Goal: Information Seeking & Learning: Learn about a topic

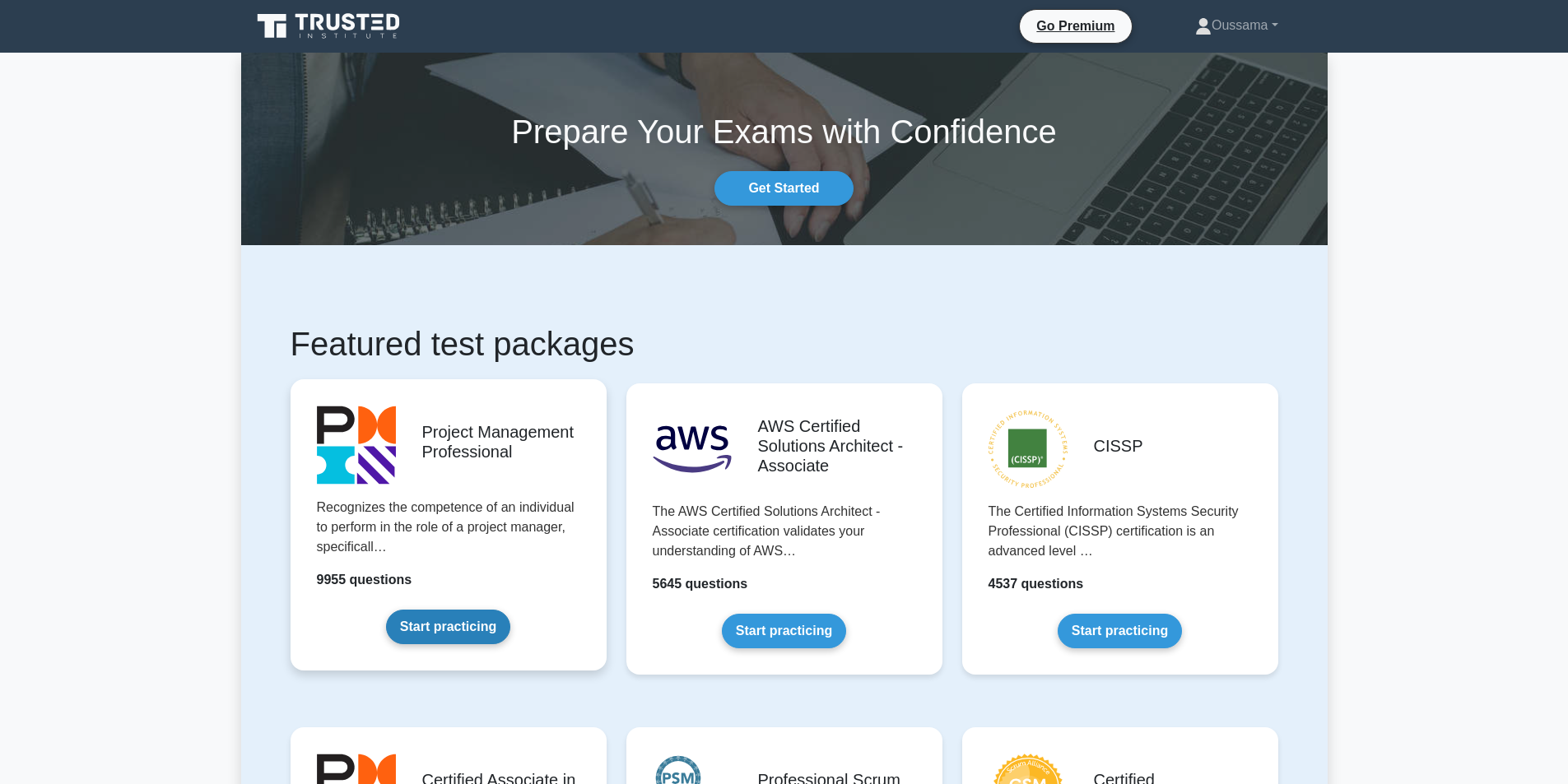
drag, startPoint x: 0, startPoint y: 0, endPoint x: 461, endPoint y: 635, distance: 784.7
click at [461, 635] on link "Start practicing" at bounding box center [448, 627] width 124 height 35
click at [464, 613] on link "Start practicing" at bounding box center [448, 627] width 124 height 35
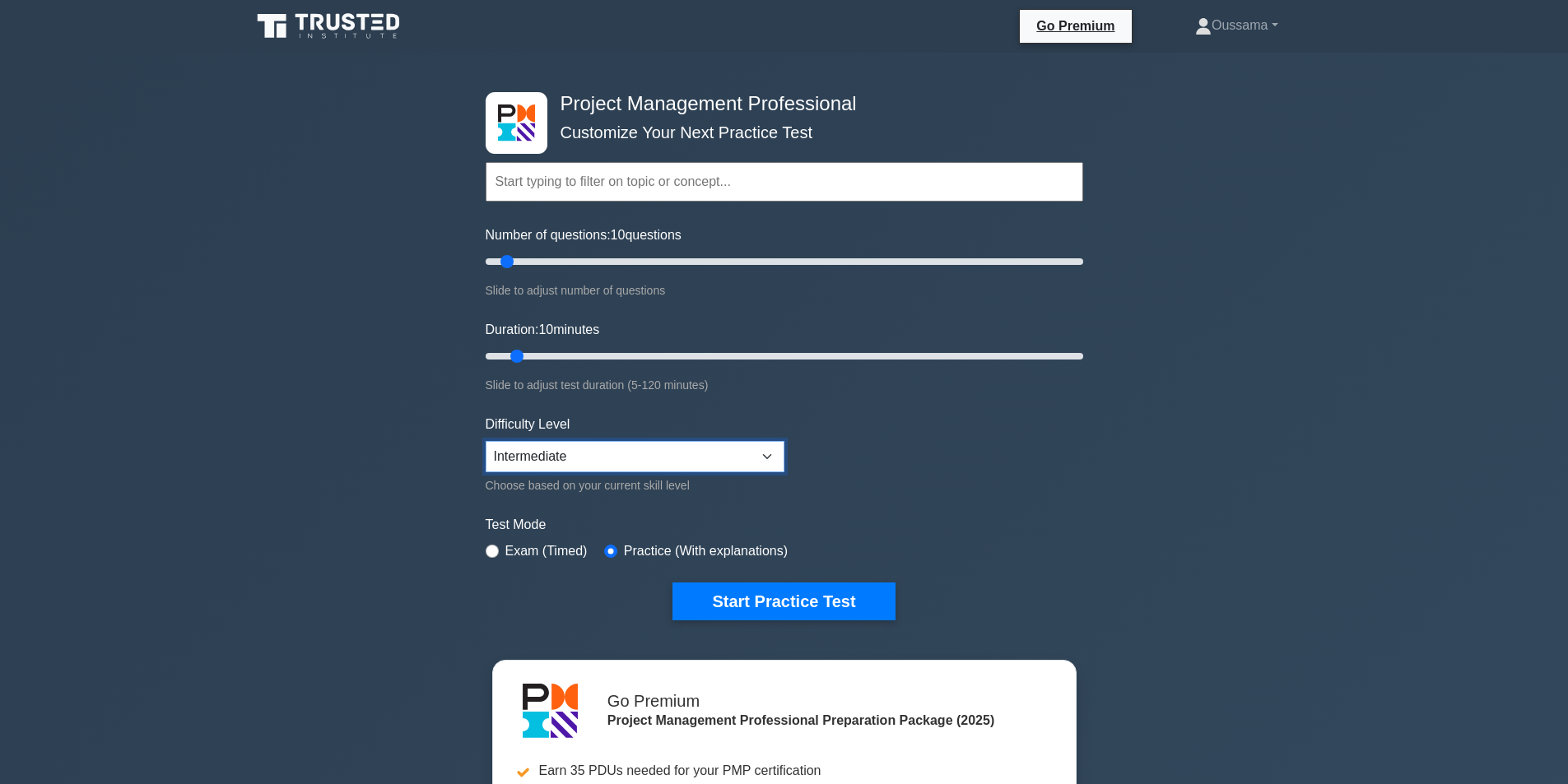
click at [569, 454] on select "Beginner Intermediate Expert" at bounding box center [635, 457] width 299 height 31
select select "expert"
click at [486, 441] on select "Beginner Intermediate Expert" at bounding box center [635, 457] width 299 height 31
drag, startPoint x: 509, startPoint y: 262, endPoint x: 541, endPoint y: 259, distance: 32.1
type input "20"
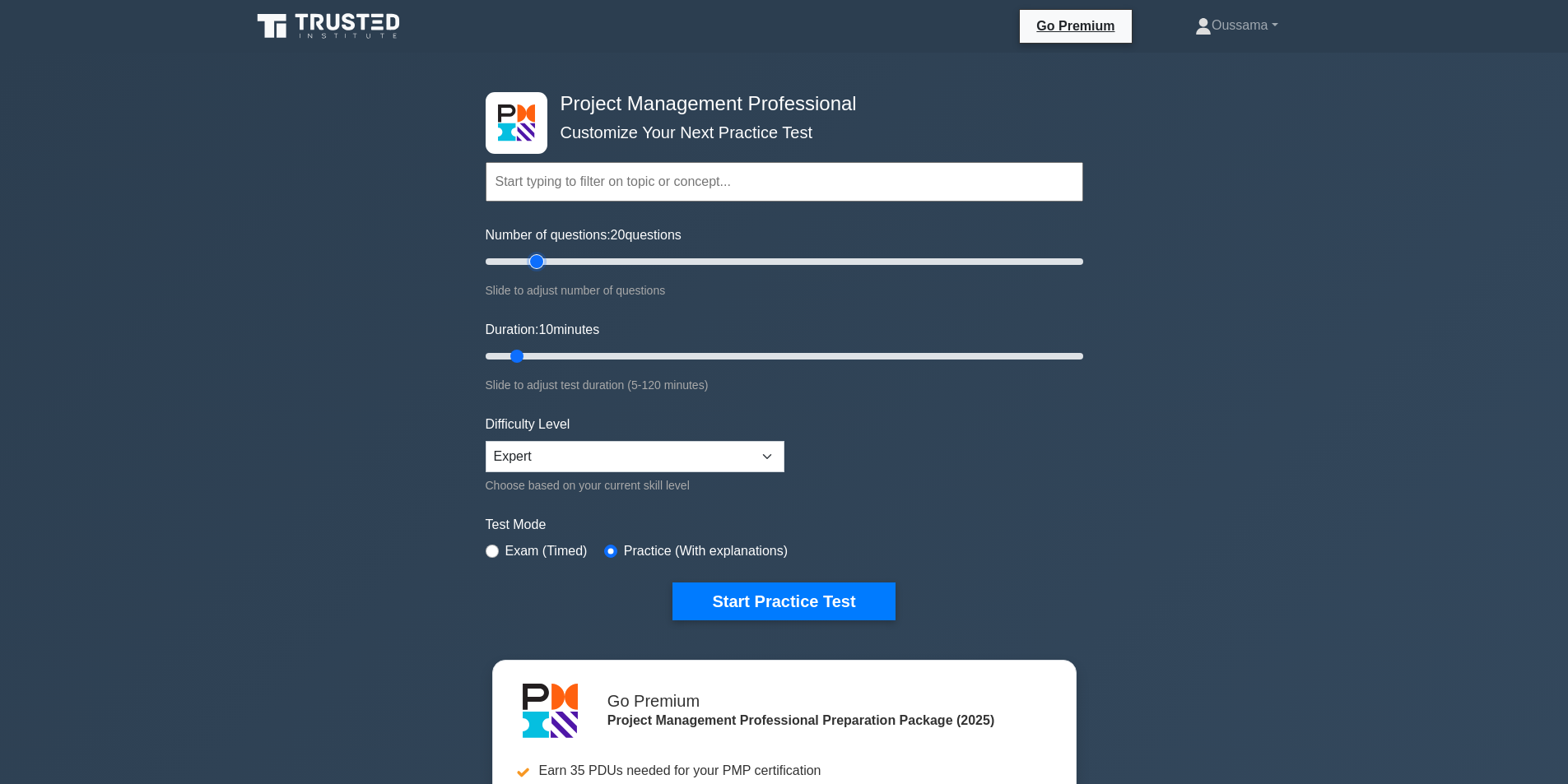
click at [541, 259] on input "Number of questions: 20 questions" at bounding box center [784, 261] width 598 height 20
click at [816, 591] on button "Start Practice Test" at bounding box center [784, 602] width 222 height 38
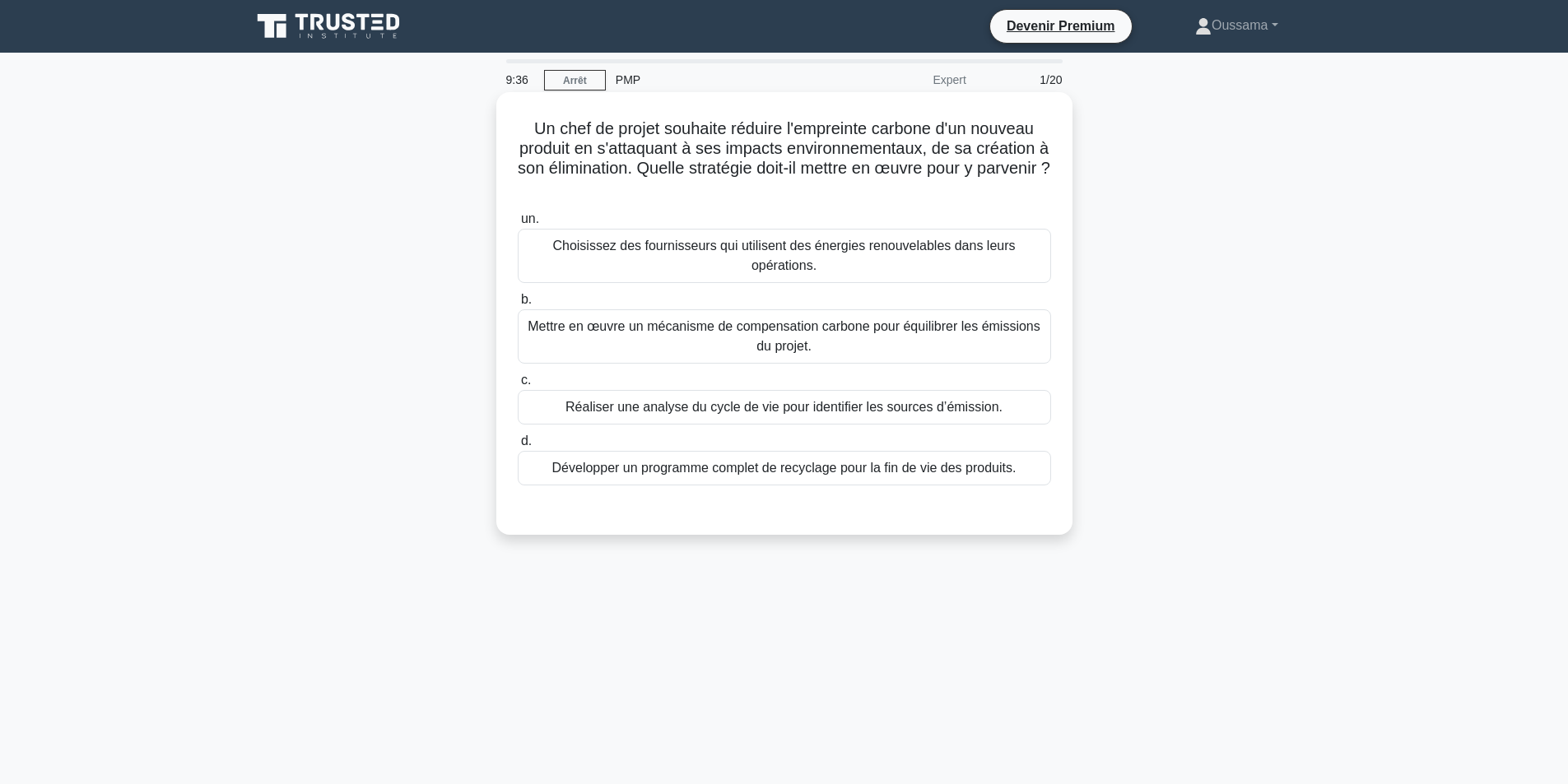
click at [878, 190] on h5 "Un chef de projet souhaite réduire l'empreinte carbone d'un nouveau produit en …" at bounding box center [784, 158] width 537 height 81
click at [797, 401] on font "Réaliser une analyse du cycle de vie pour identifier les sources d’émission." at bounding box center [784, 407] width 437 height 14
click at [518, 386] on input "c. Réaliser une analyse du cycle de vie pour identifier les sources d’émission." at bounding box center [518, 380] width 0 height 10
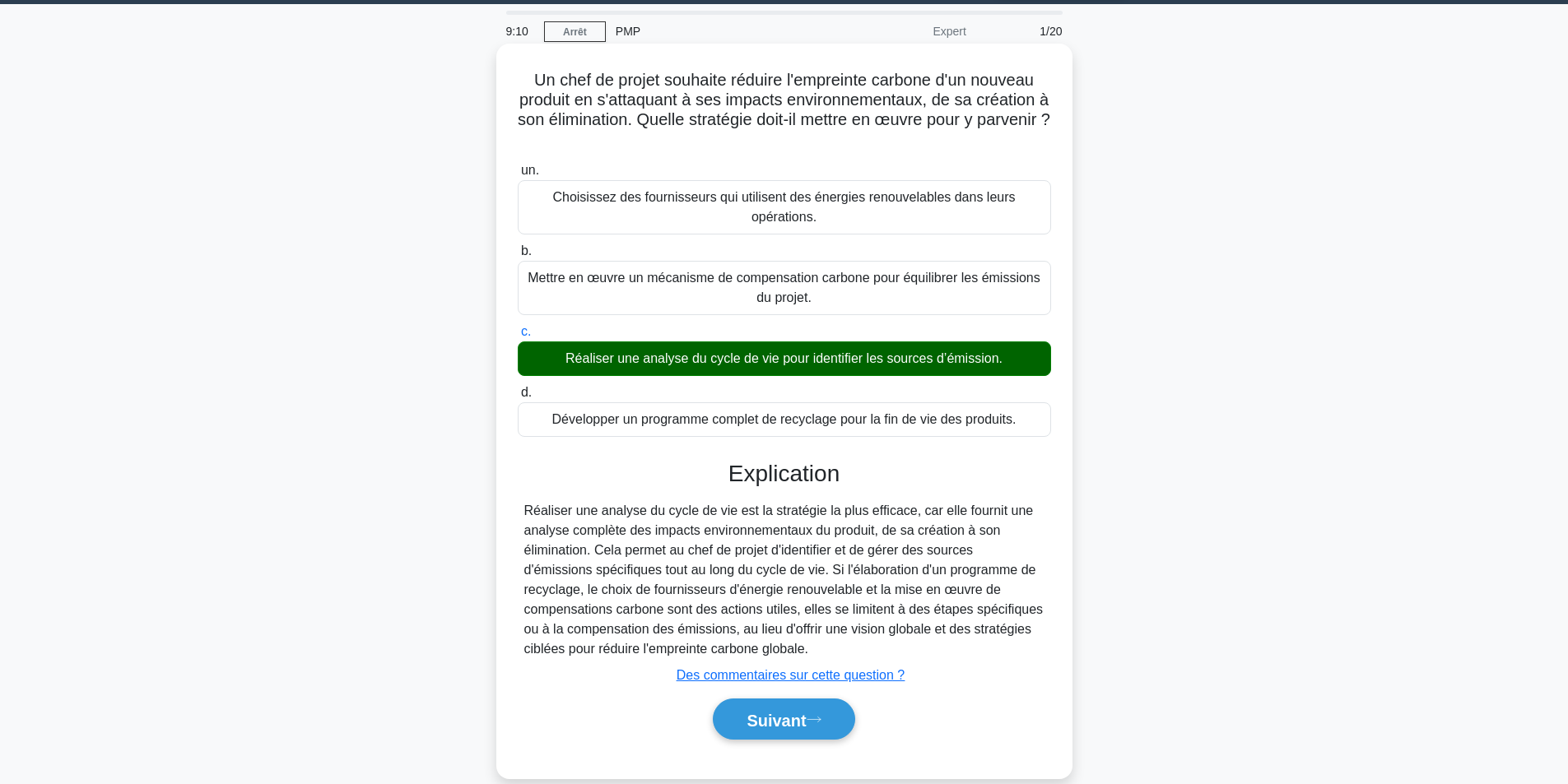
scroll to position [104, 0]
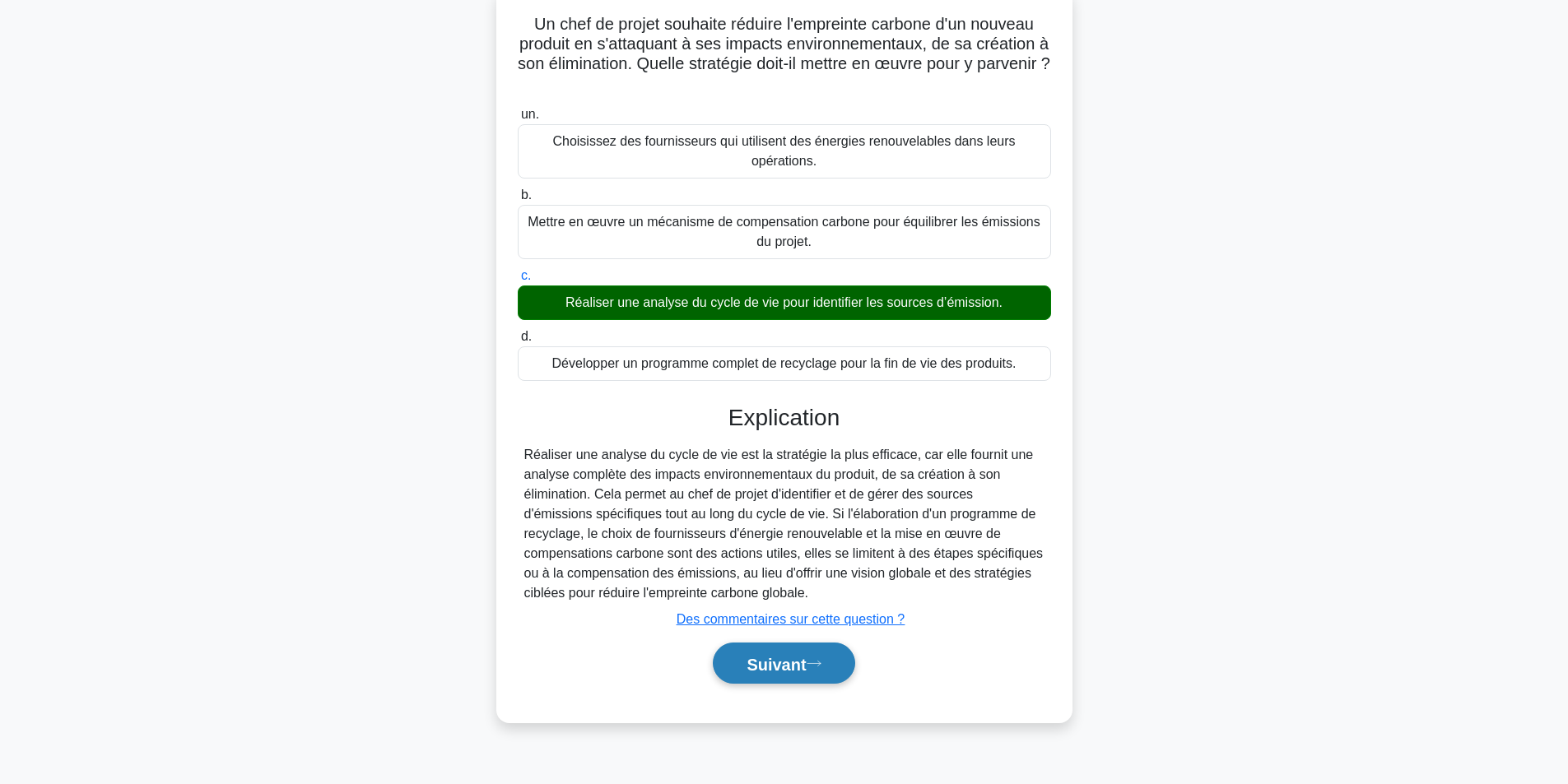
click at [798, 660] on font "Suivant" at bounding box center [777, 664] width 59 height 18
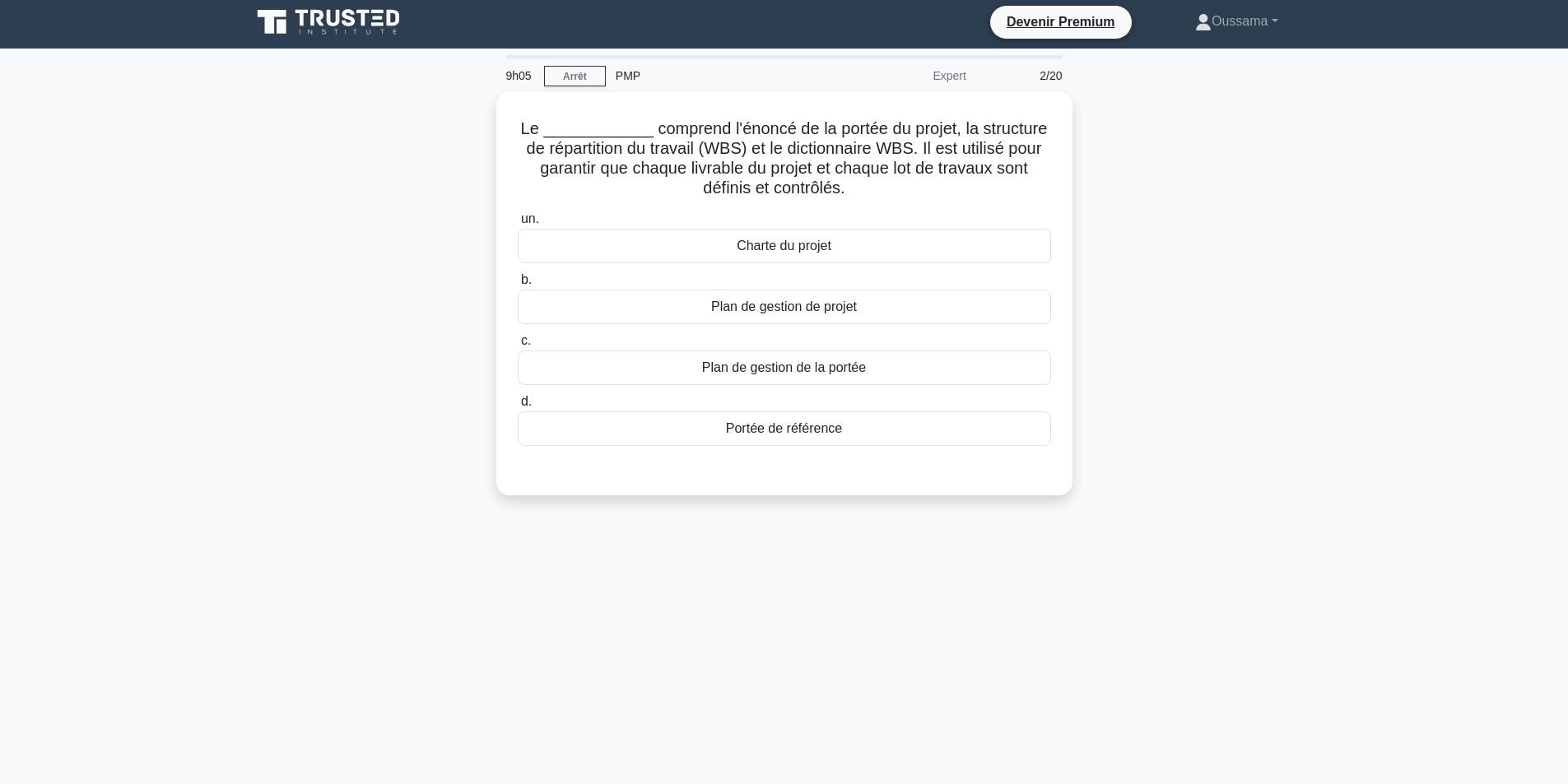
scroll to position [0, 0]
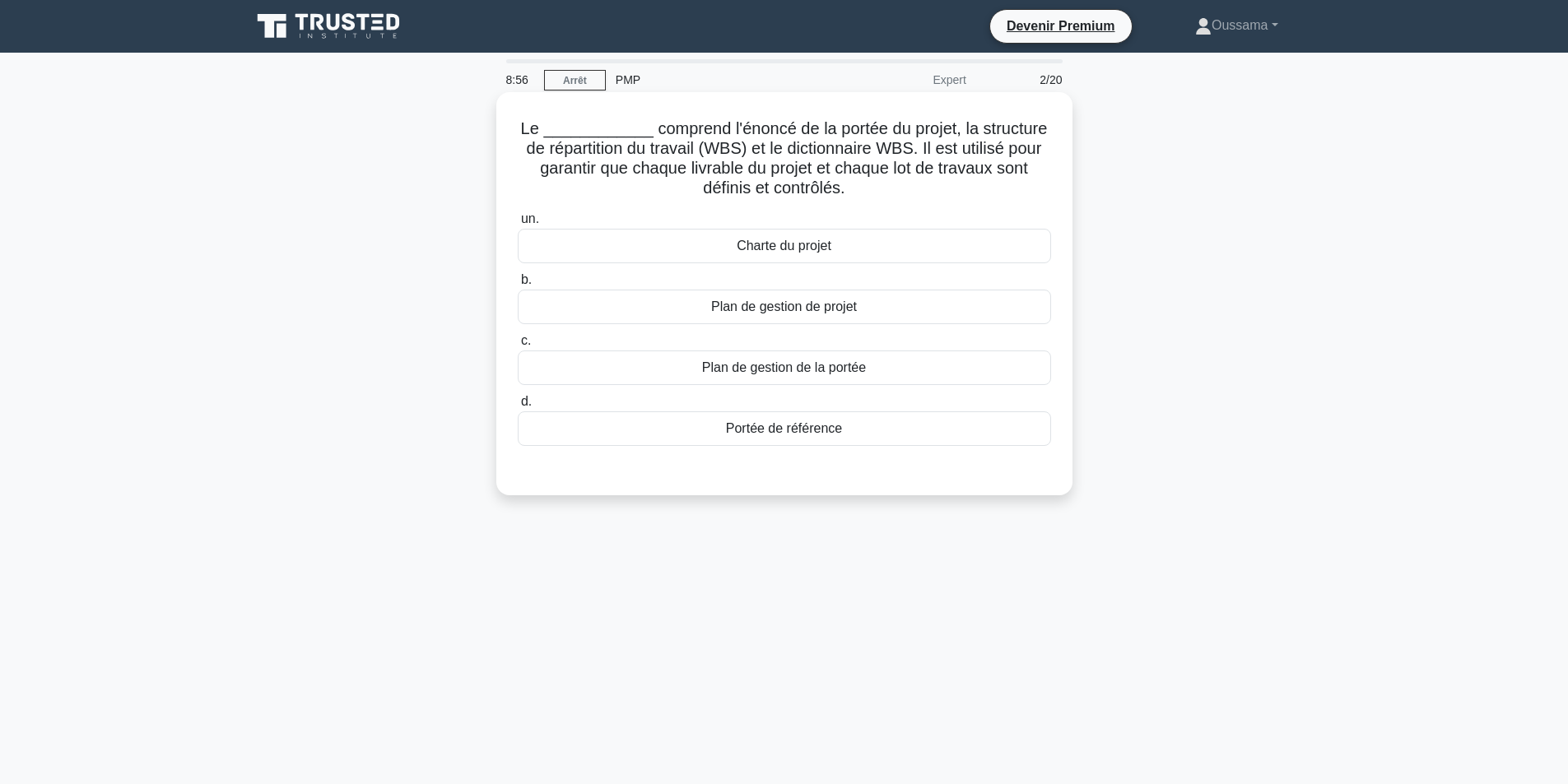
click at [797, 371] on font "Plan de gestion de la portée" at bounding box center [784, 367] width 164 height 14
click at [518, 346] on input "c. Plan de gestion de la portée" at bounding box center [518, 341] width 0 height 10
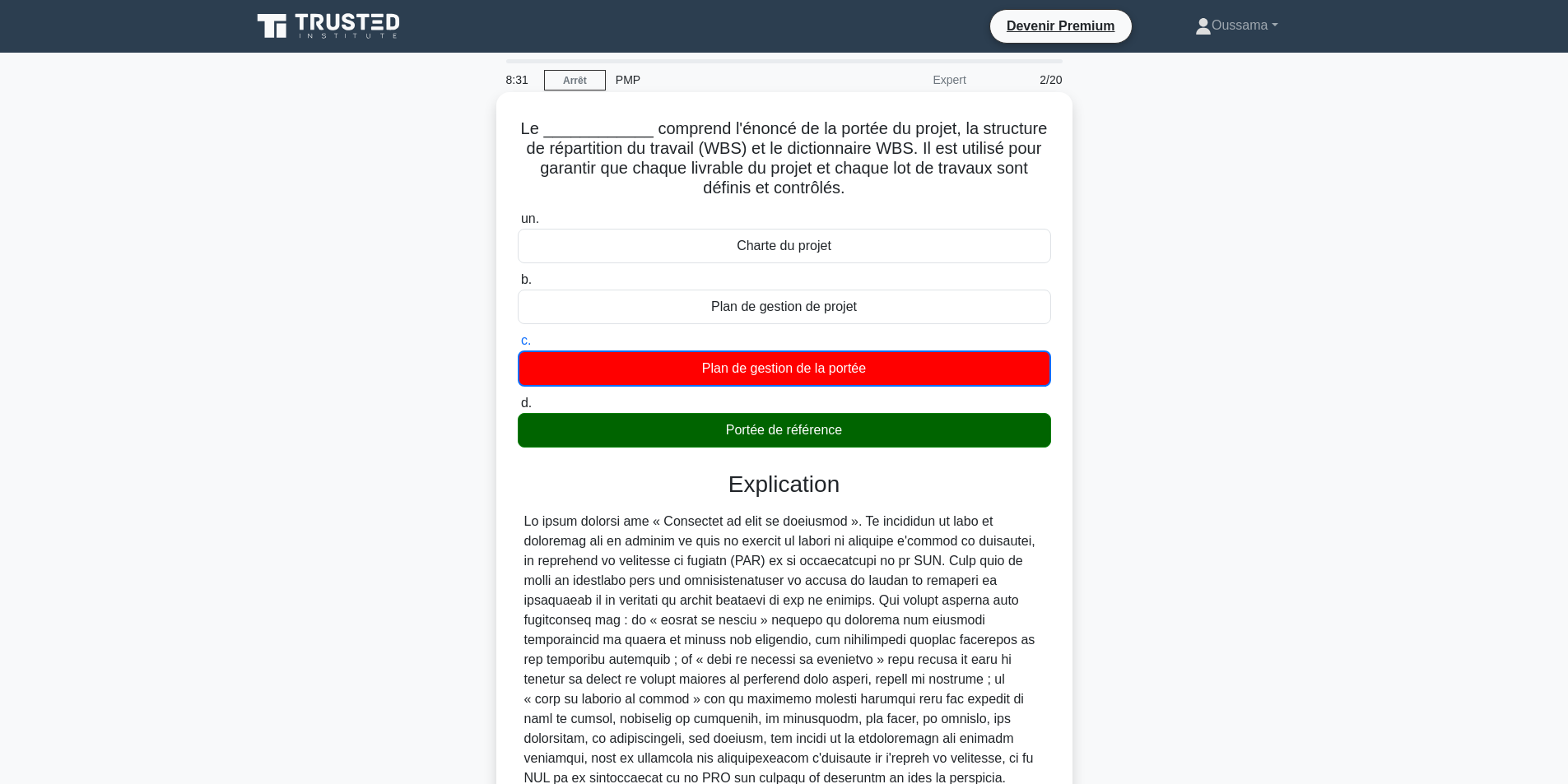
scroll to position [157, 0]
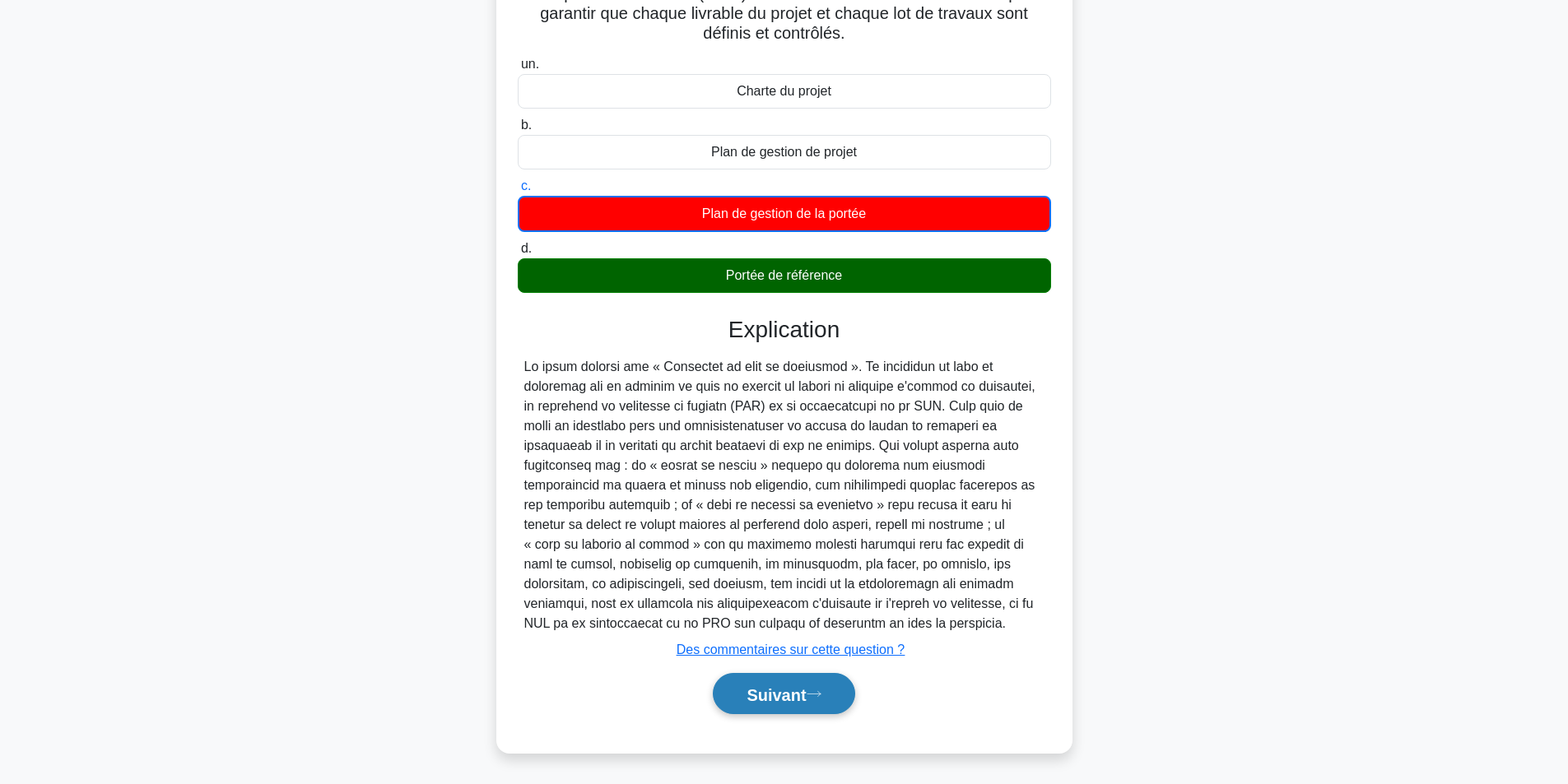
click at [784, 685] on font "Suivant" at bounding box center [777, 694] width 59 height 18
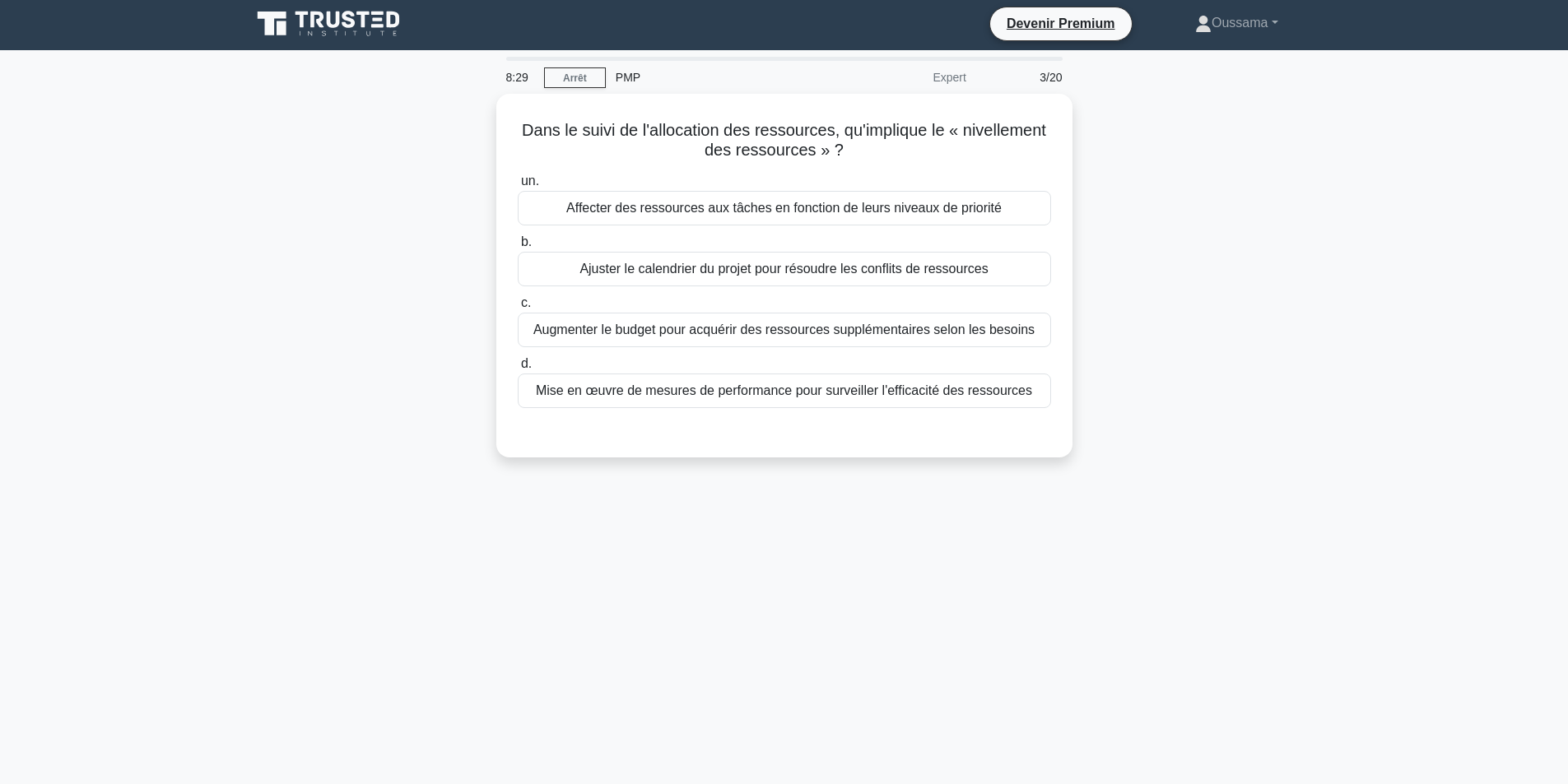
scroll to position [0, 0]
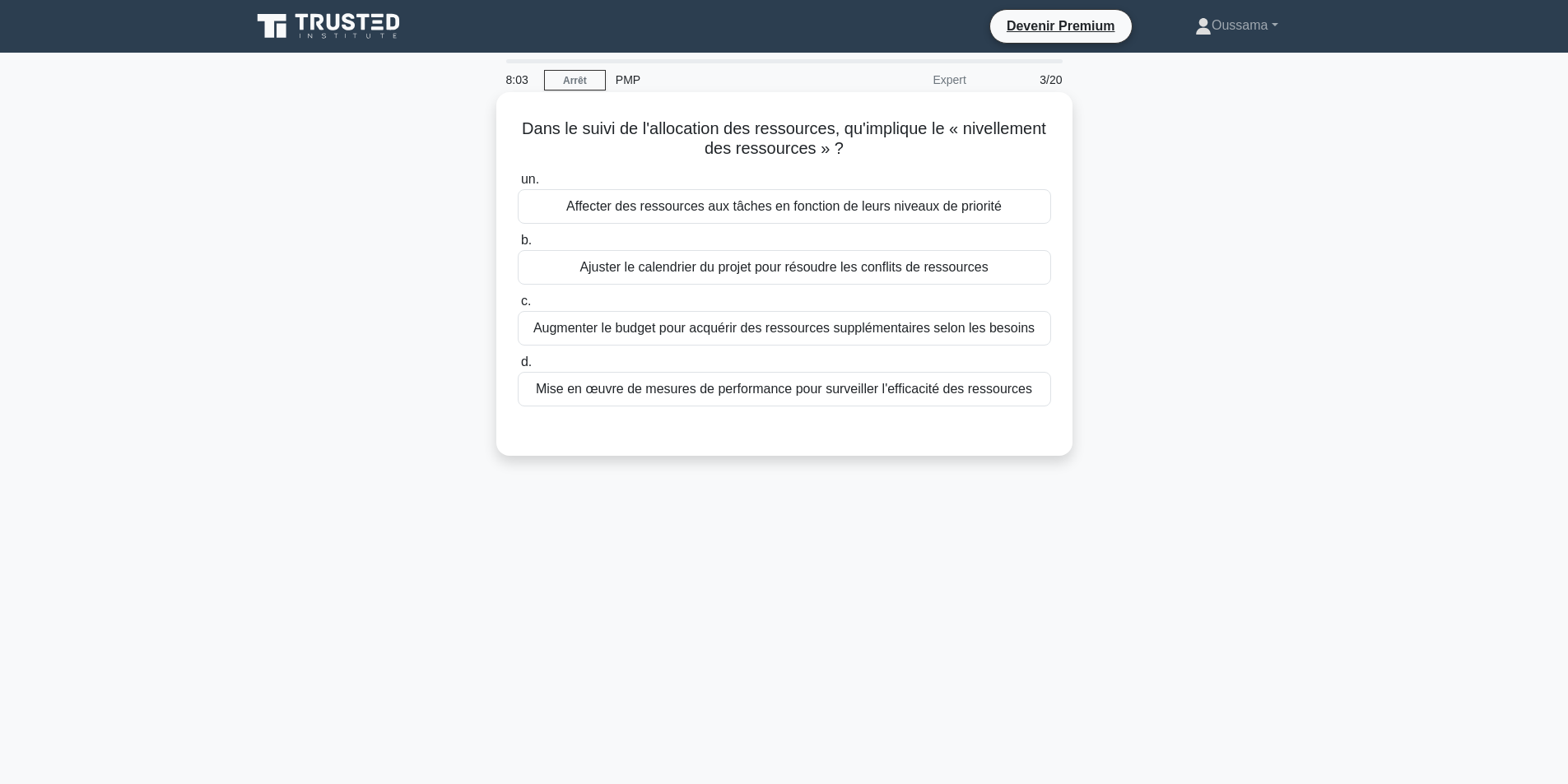
click at [871, 272] on font "Ajuster le calendrier du projet pour résoudre les conflits de ressources" at bounding box center [784, 267] width 408 height 14
click at [518, 246] on input "b. Ajuster le calendrier du projet pour résoudre les conflits de ressources" at bounding box center [518, 240] width 0 height 10
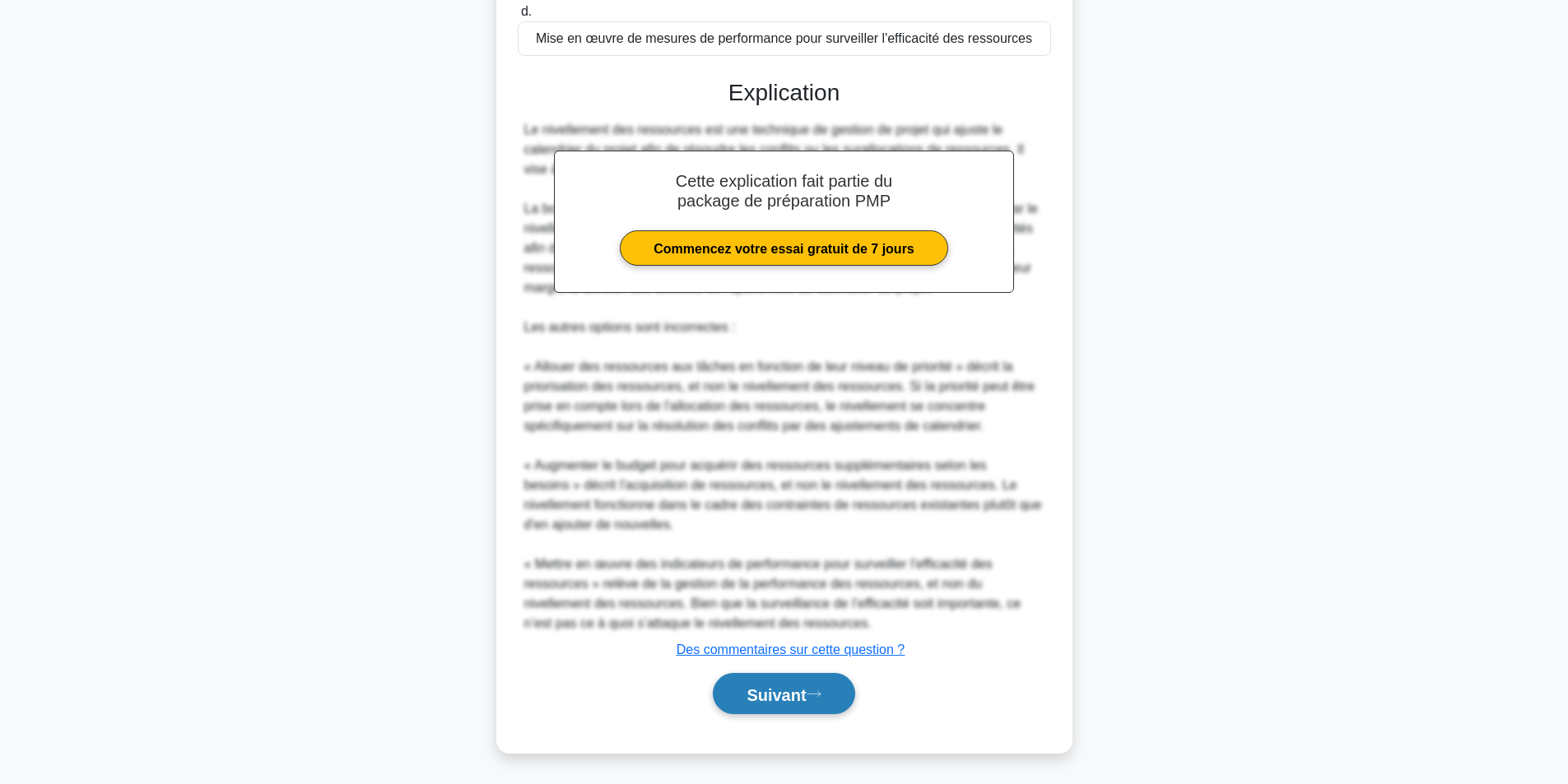
click at [796, 697] on font "Suivant" at bounding box center [777, 694] width 59 height 18
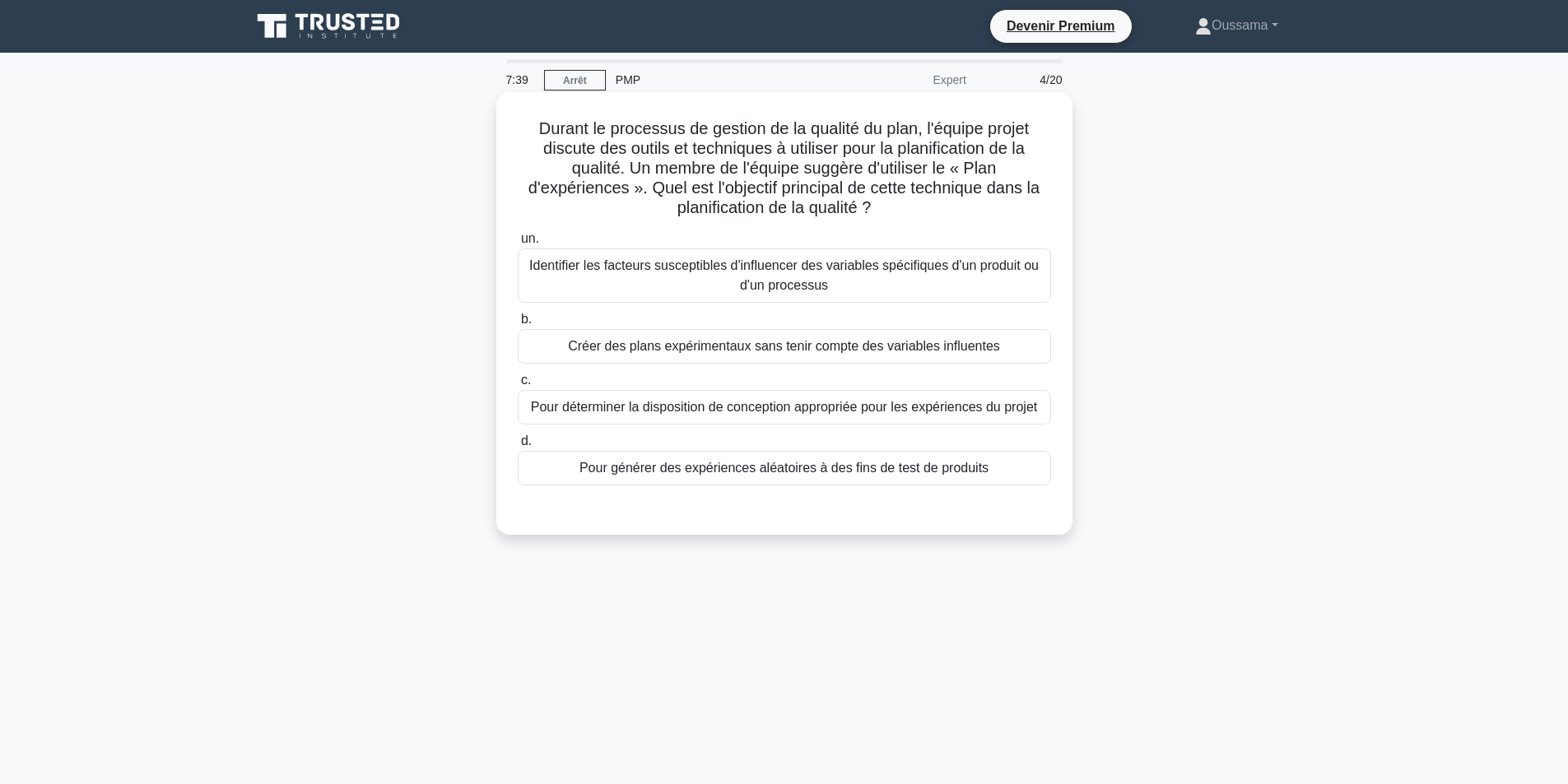
click at [725, 278] on font "Identifier les facteurs susceptibles d'influencer des variables spécifiques d'u…" at bounding box center [784, 275] width 519 height 39
click at [518, 245] on input "un. Identifier les facteurs susceptibles d'influencer des variables spécifiques…" at bounding box center [518, 239] width 0 height 10
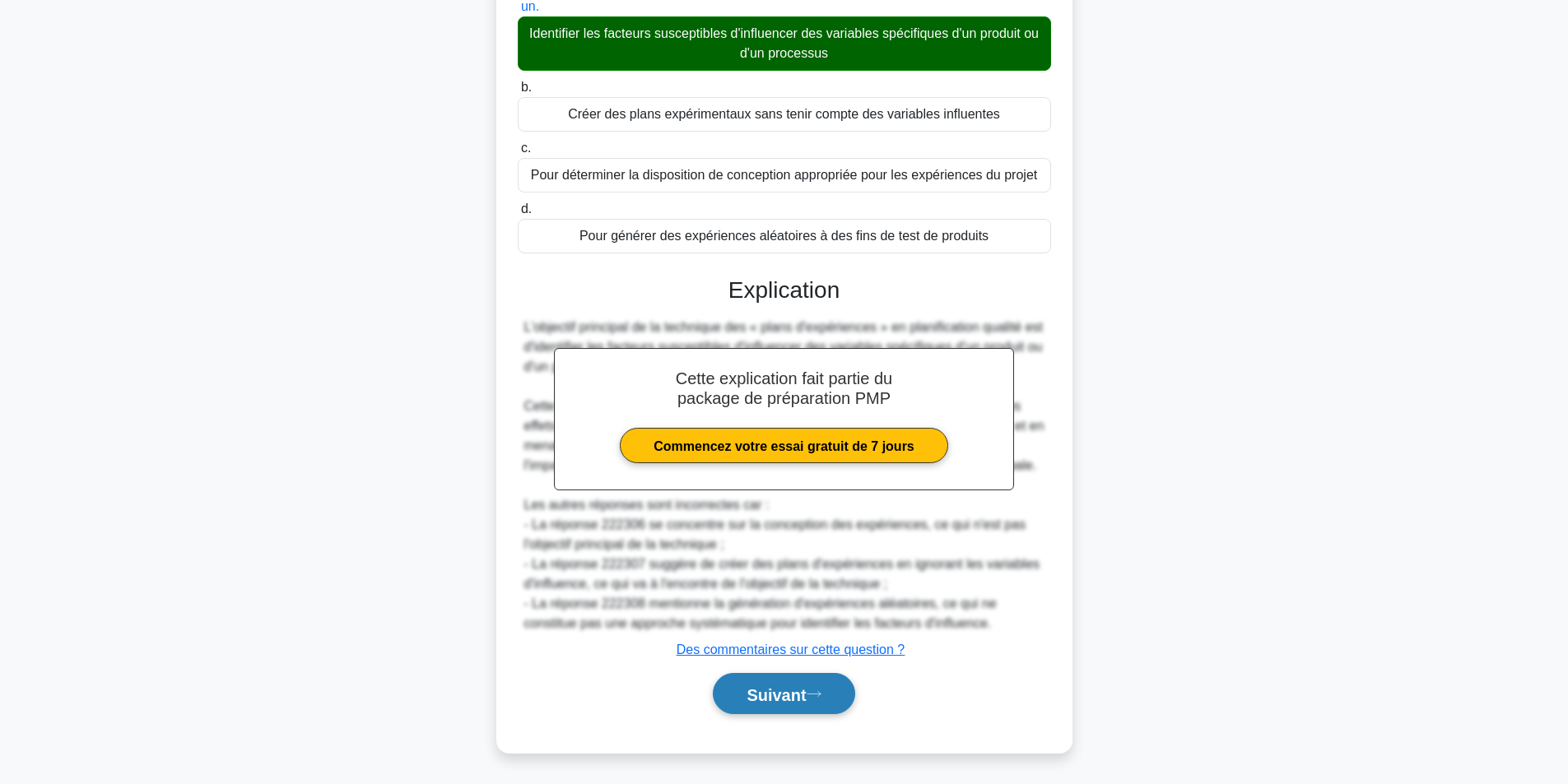
click at [750, 687] on font "Suivant" at bounding box center [777, 694] width 59 height 18
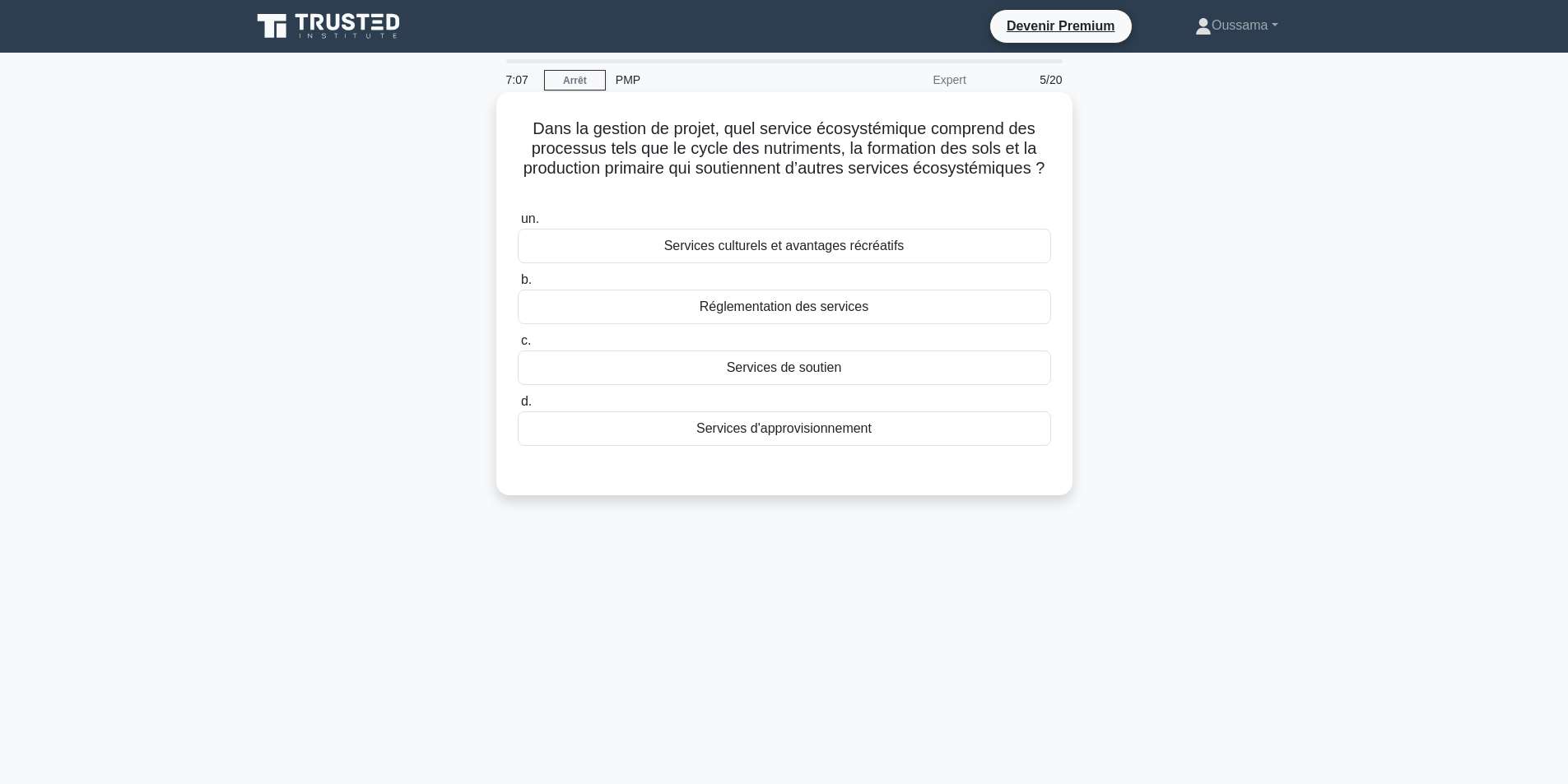
click at [795, 431] on font "Services d'approvisionnement" at bounding box center [784, 428] width 175 height 14
click at [518, 407] on input "d. Services d'approvisionnement" at bounding box center [518, 402] width 0 height 10
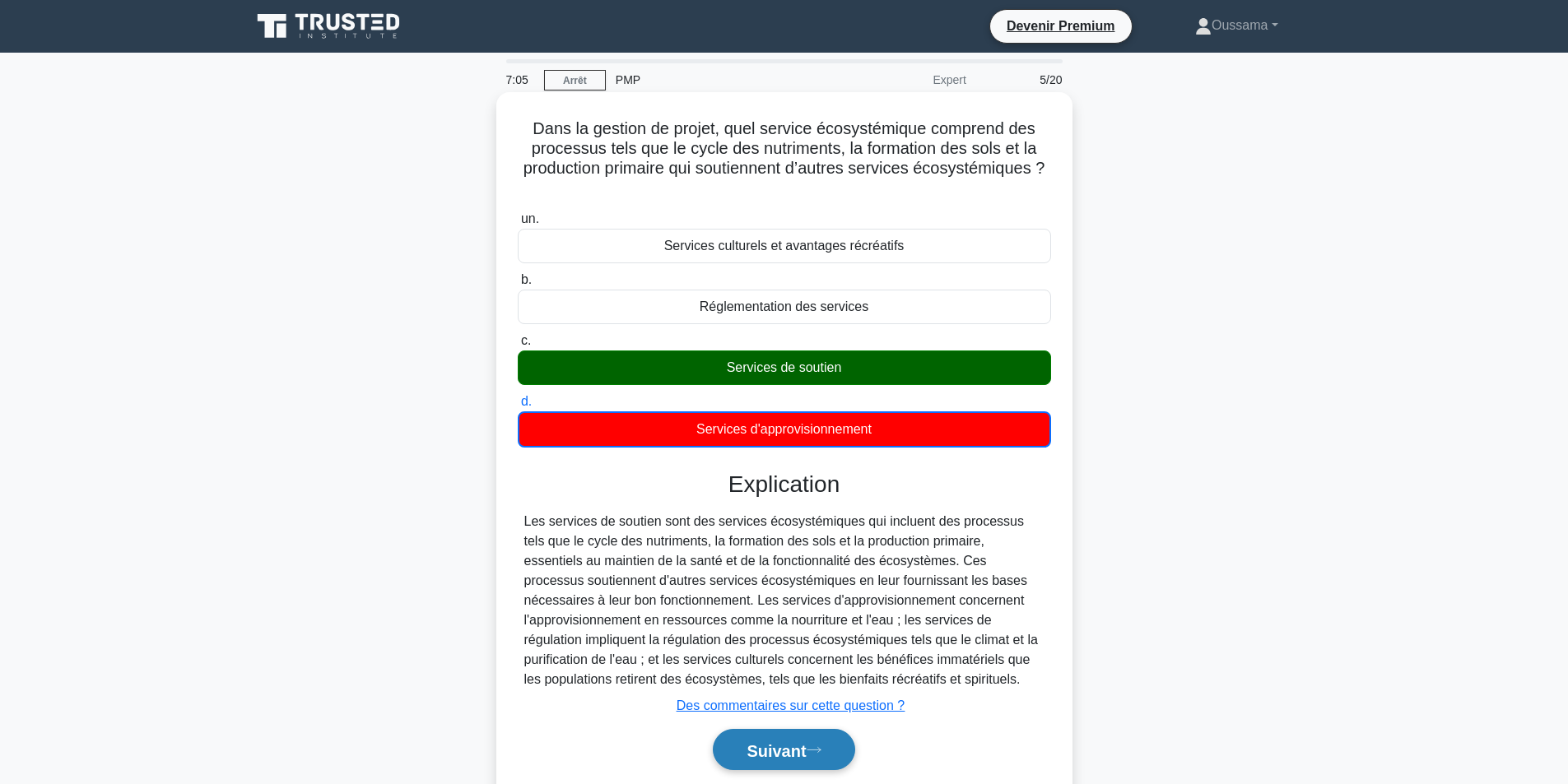
click at [794, 750] on font "Suivant" at bounding box center [777, 750] width 59 height 18
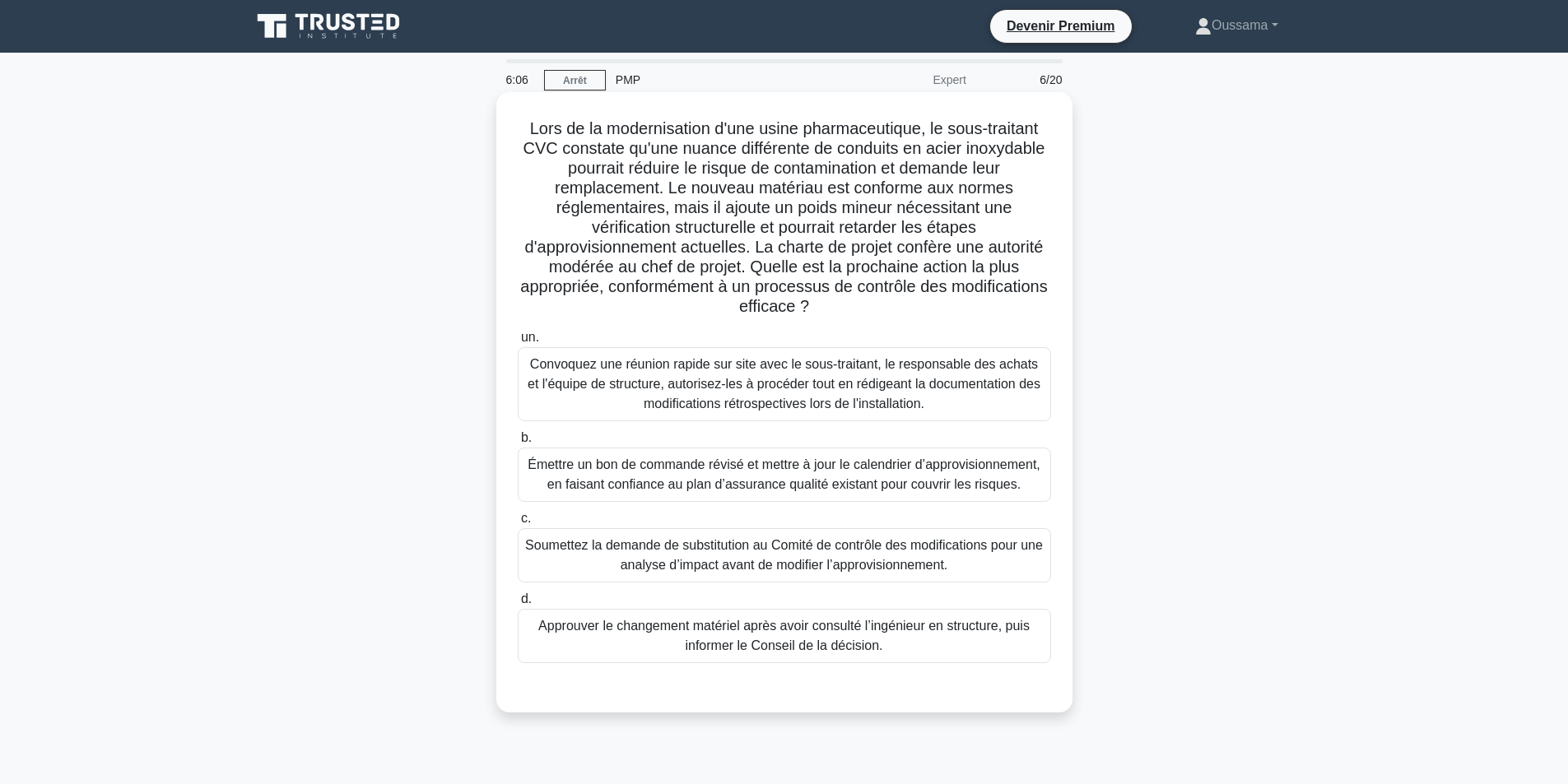
click at [785, 546] on font "Soumettez la demande de substitution au Comité de contrôle des modifications po…" at bounding box center [784, 554] width 518 height 34
click at [518, 524] on input "c. Soumettez la demande de substitution au Comité de contrôle des modifications…" at bounding box center [518, 519] width 0 height 10
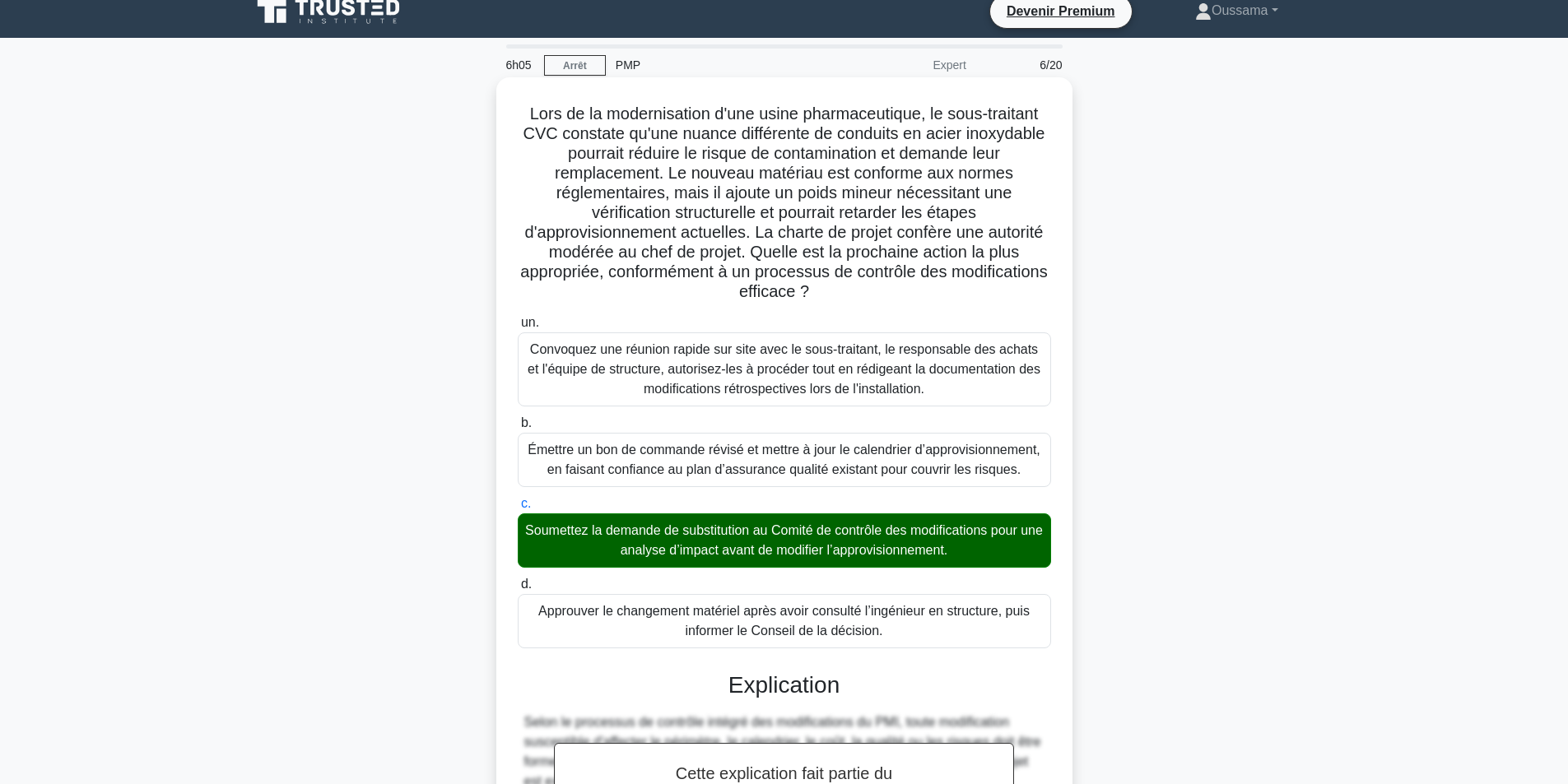
scroll to position [412, 0]
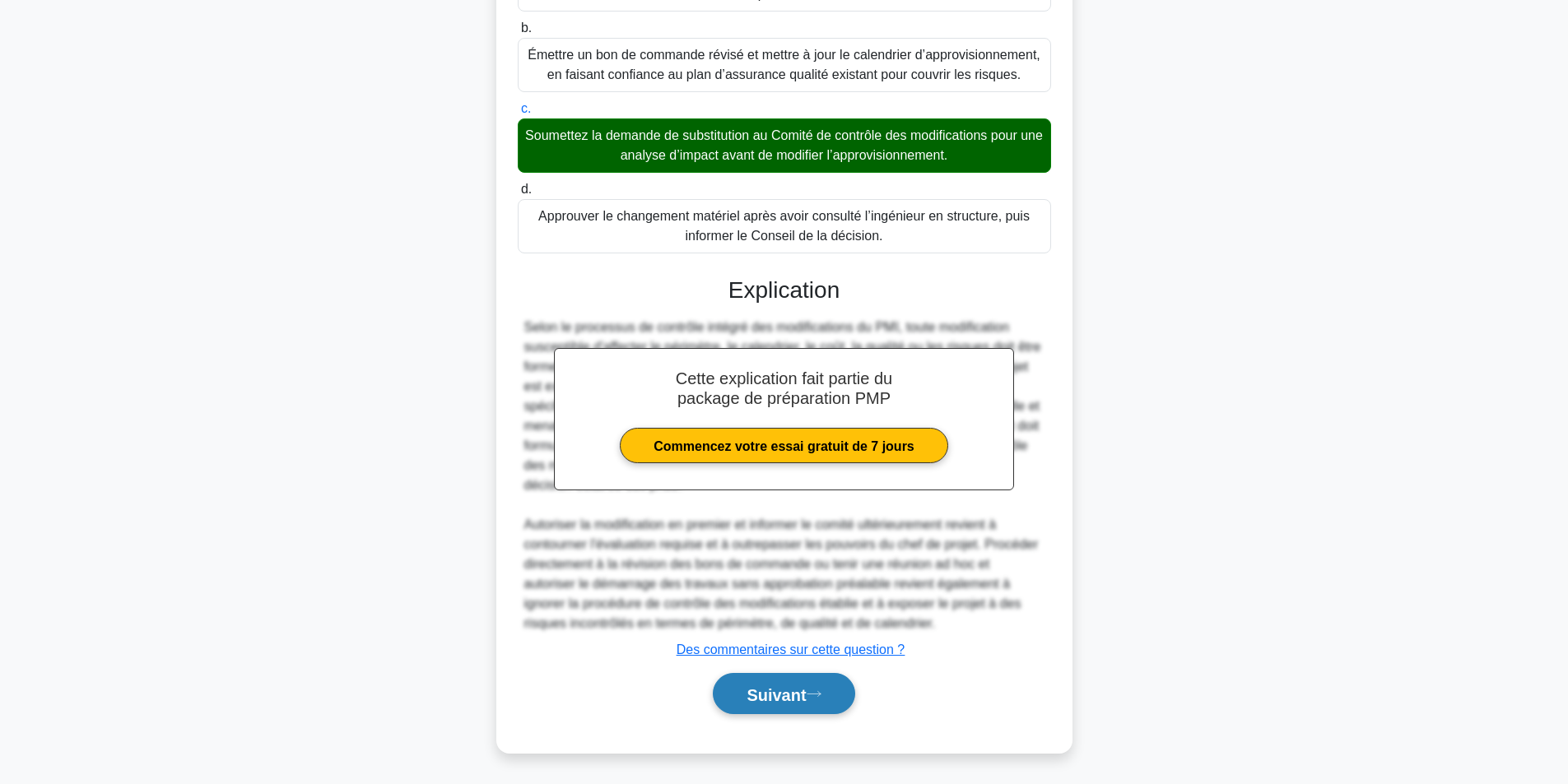
click at [805, 704] on button "Suivant" at bounding box center [784, 694] width 142 height 42
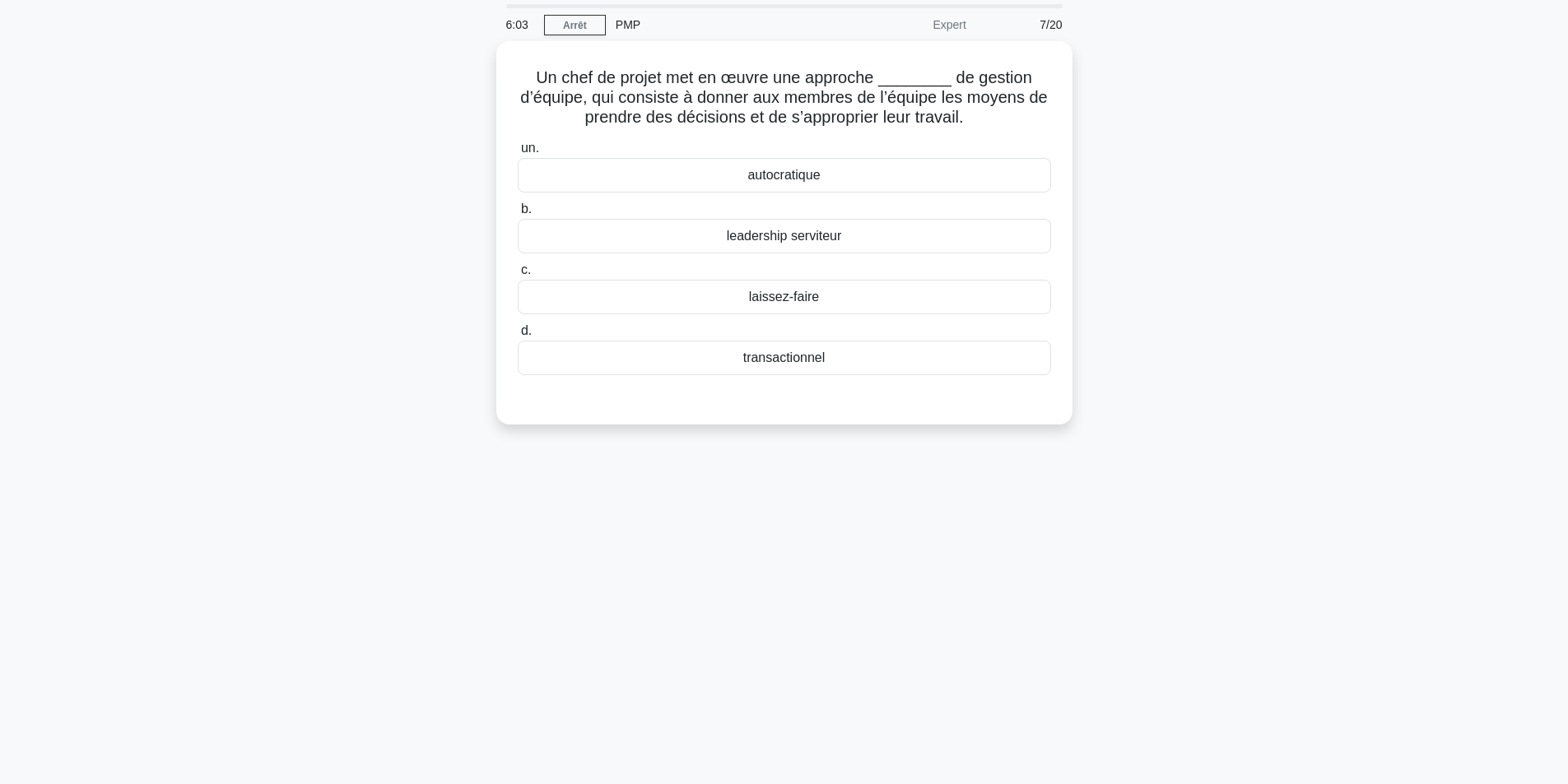
scroll to position [0, 0]
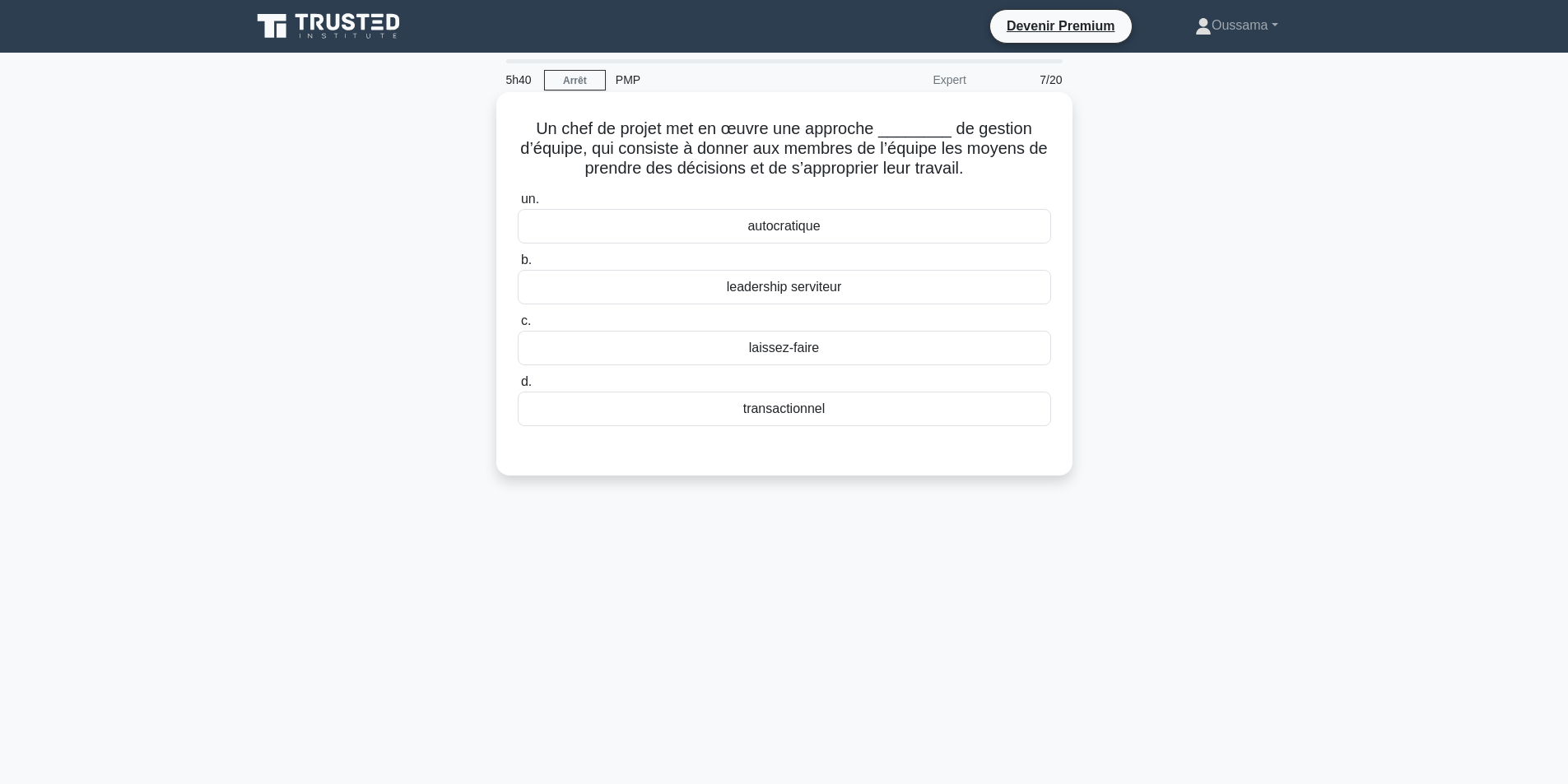
click at [765, 230] on font "autocratique" at bounding box center [784, 226] width 72 height 14
click at [518, 204] on input "un. autocratique" at bounding box center [518, 199] width 0 height 10
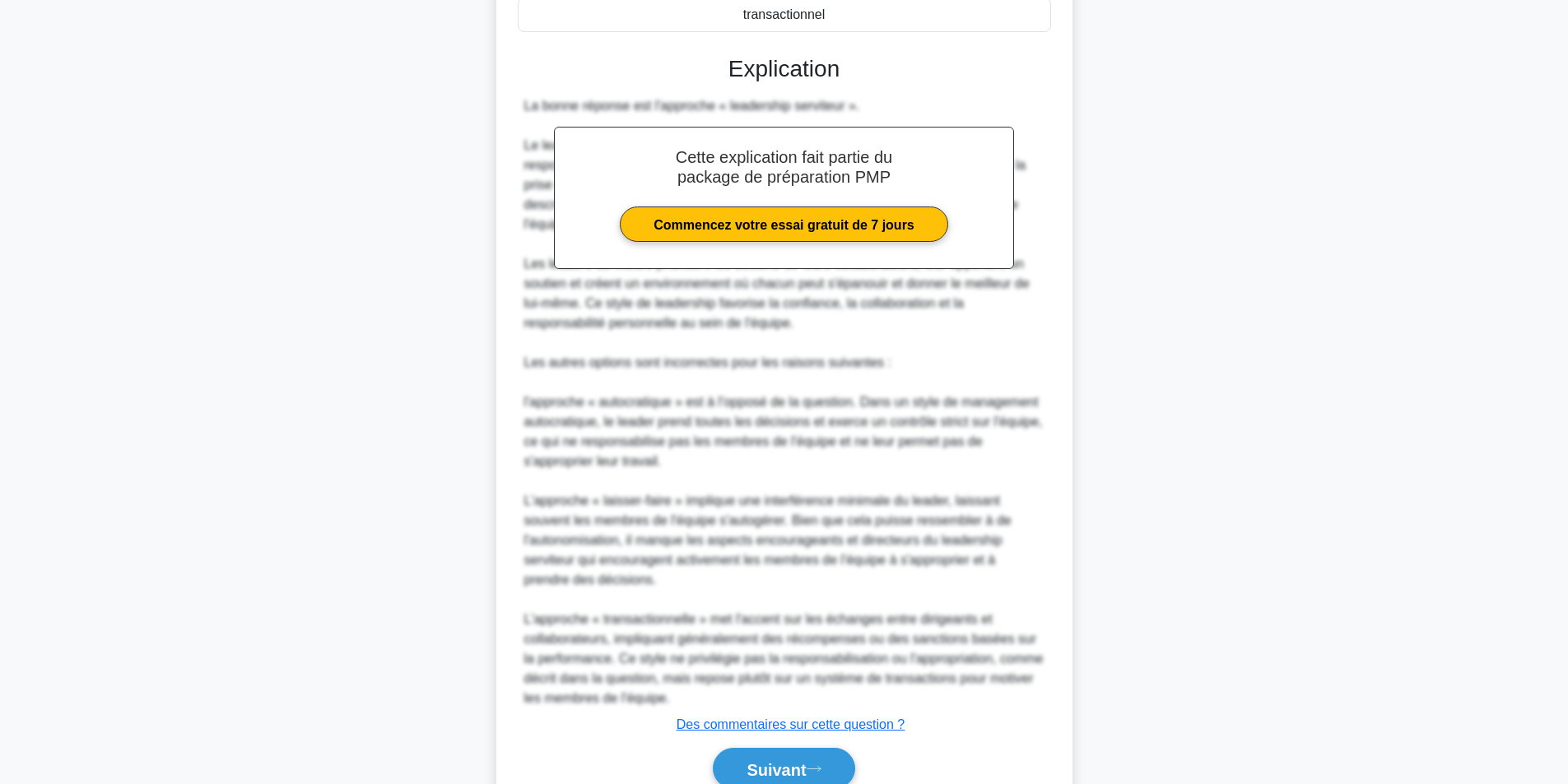
scroll to position [412, 0]
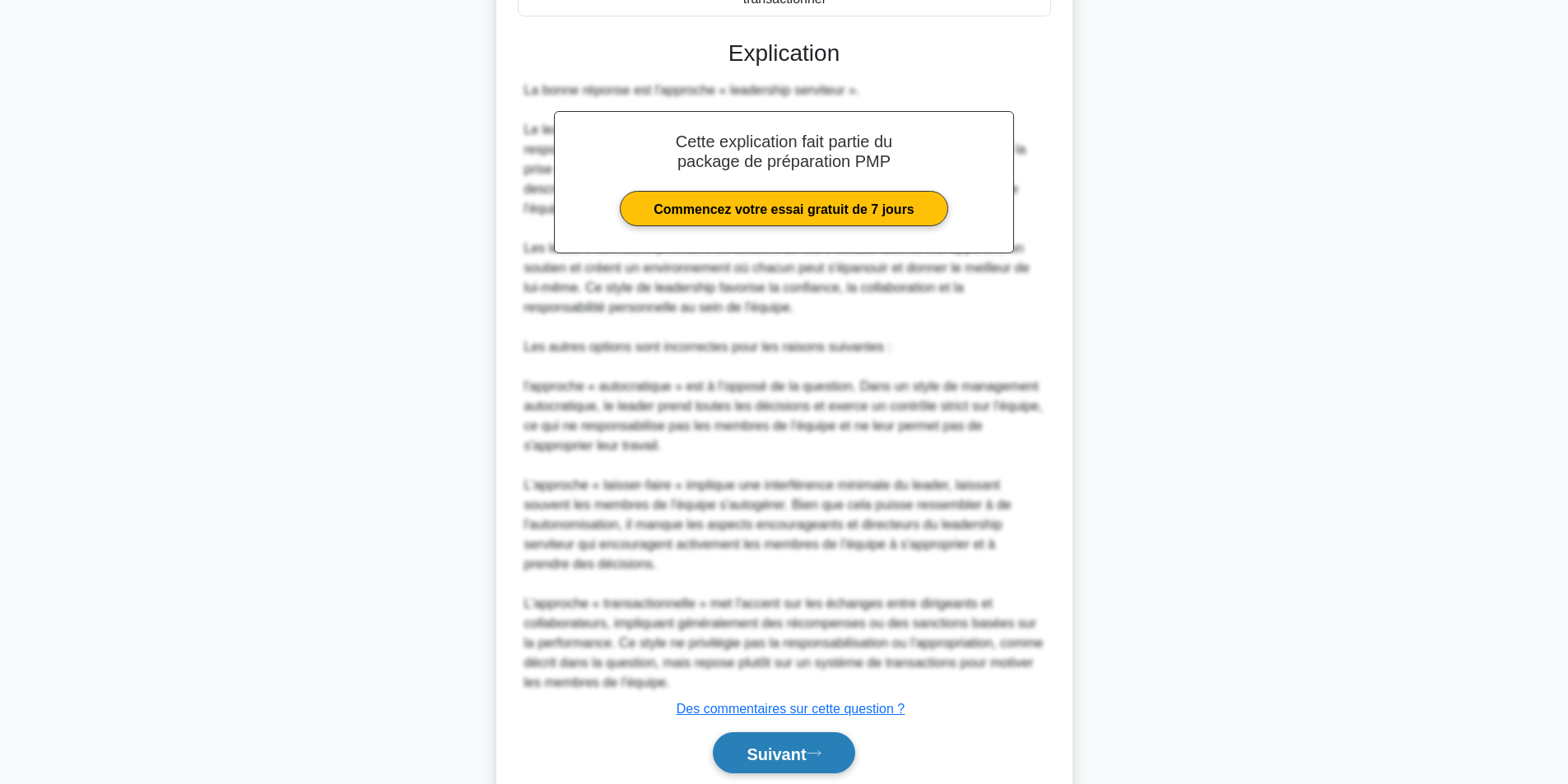
click at [796, 754] on font "Suivant" at bounding box center [777, 754] width 59 height 18
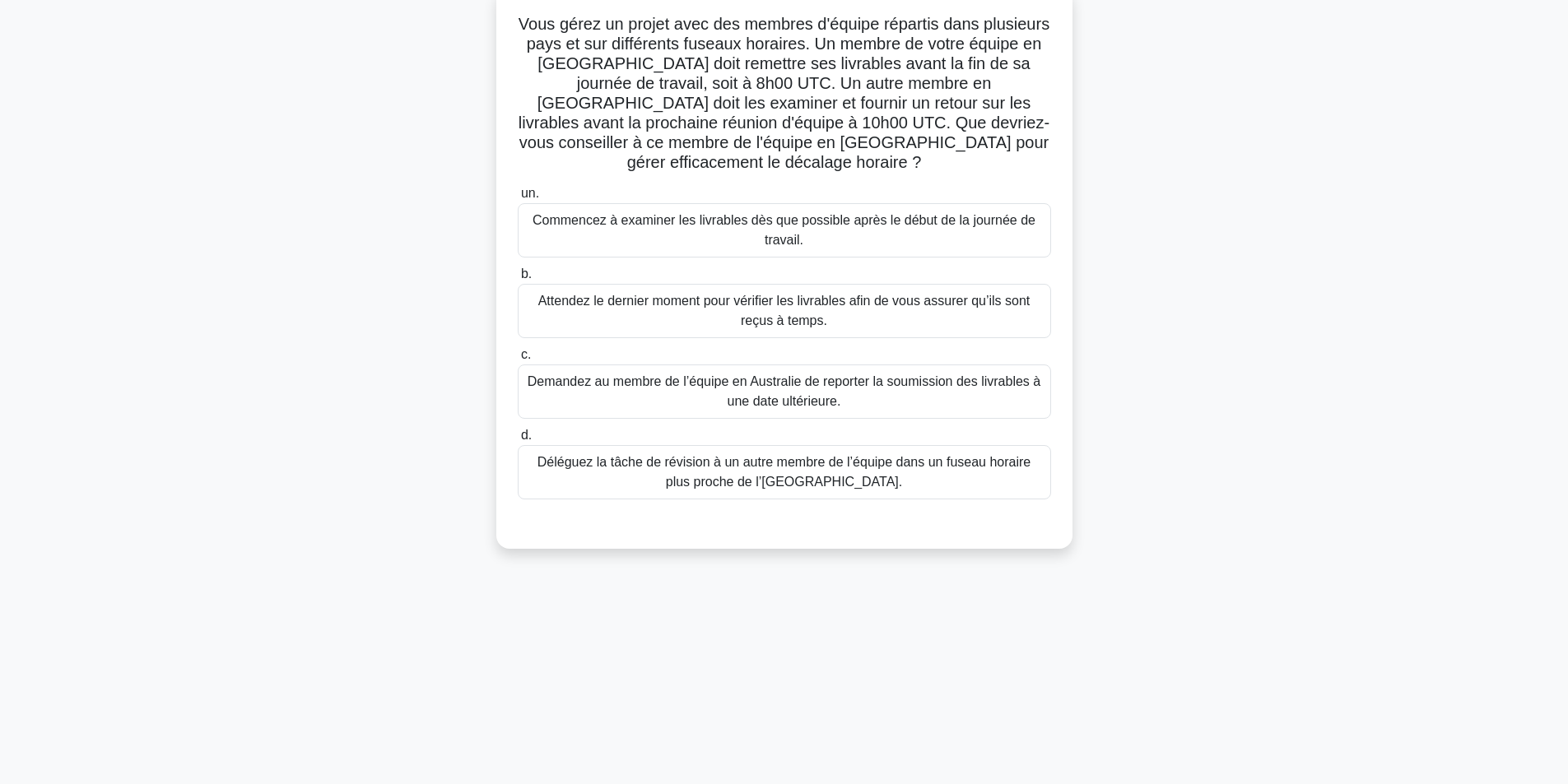
scroll to position [0, 0]
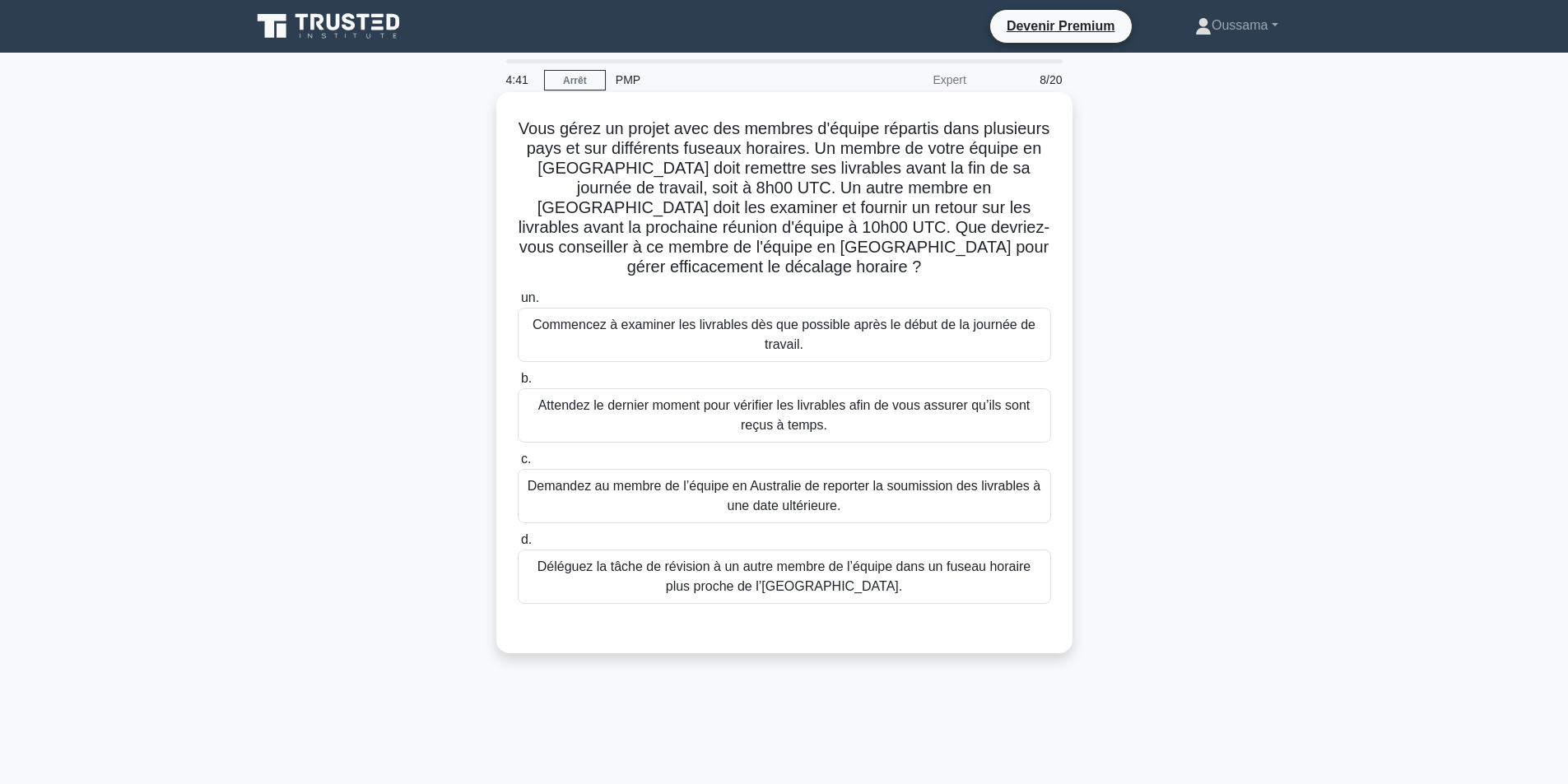
click at [728, 575] on font "Déléguez la tâche de révision à un autre membre de l’équipe dans un fuseau hora…" at bounding box center [784, 576] width 494 height 34
click at [518, 546] on input "d. Déléguez la tâche de révision à un autre membre de l’équipe dans un fuseau h…" at bounding box center [518, 540] width 0 height 10
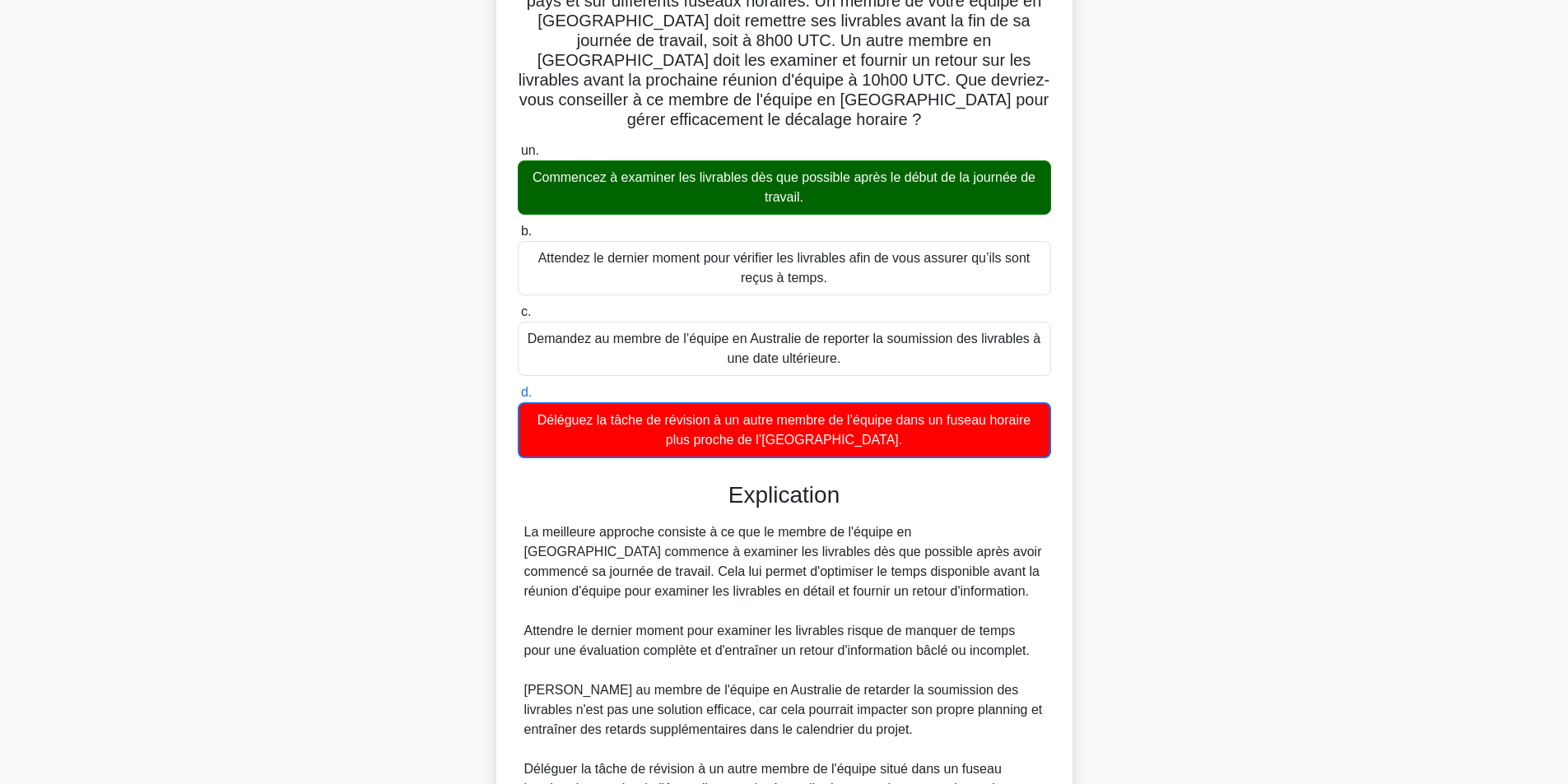
scroll to position [354, 0]
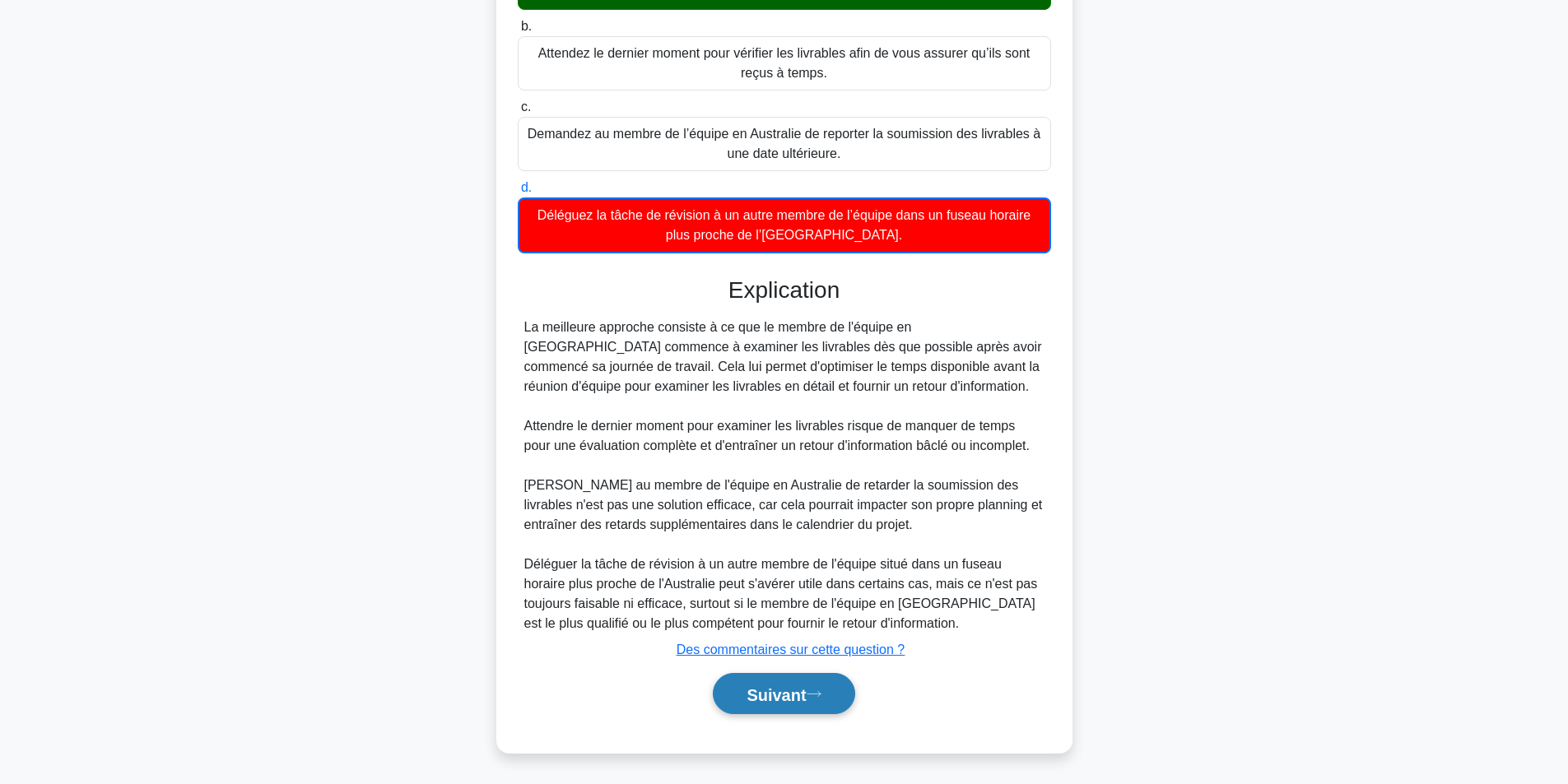
click at [797, 690] on font "Suivant" at bounding box center [777, 694] width 59 height 18
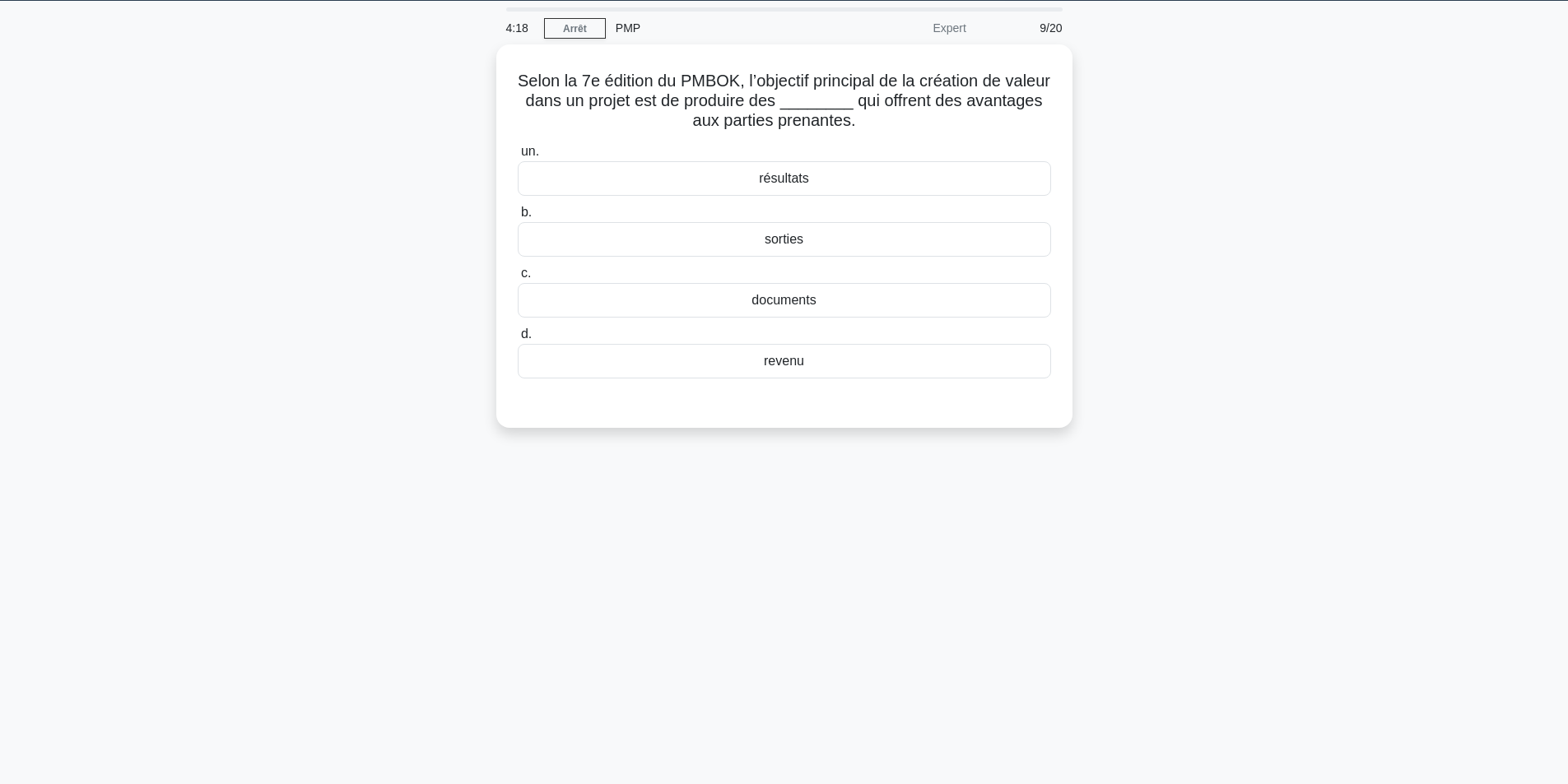
scroll to position [0, 0]
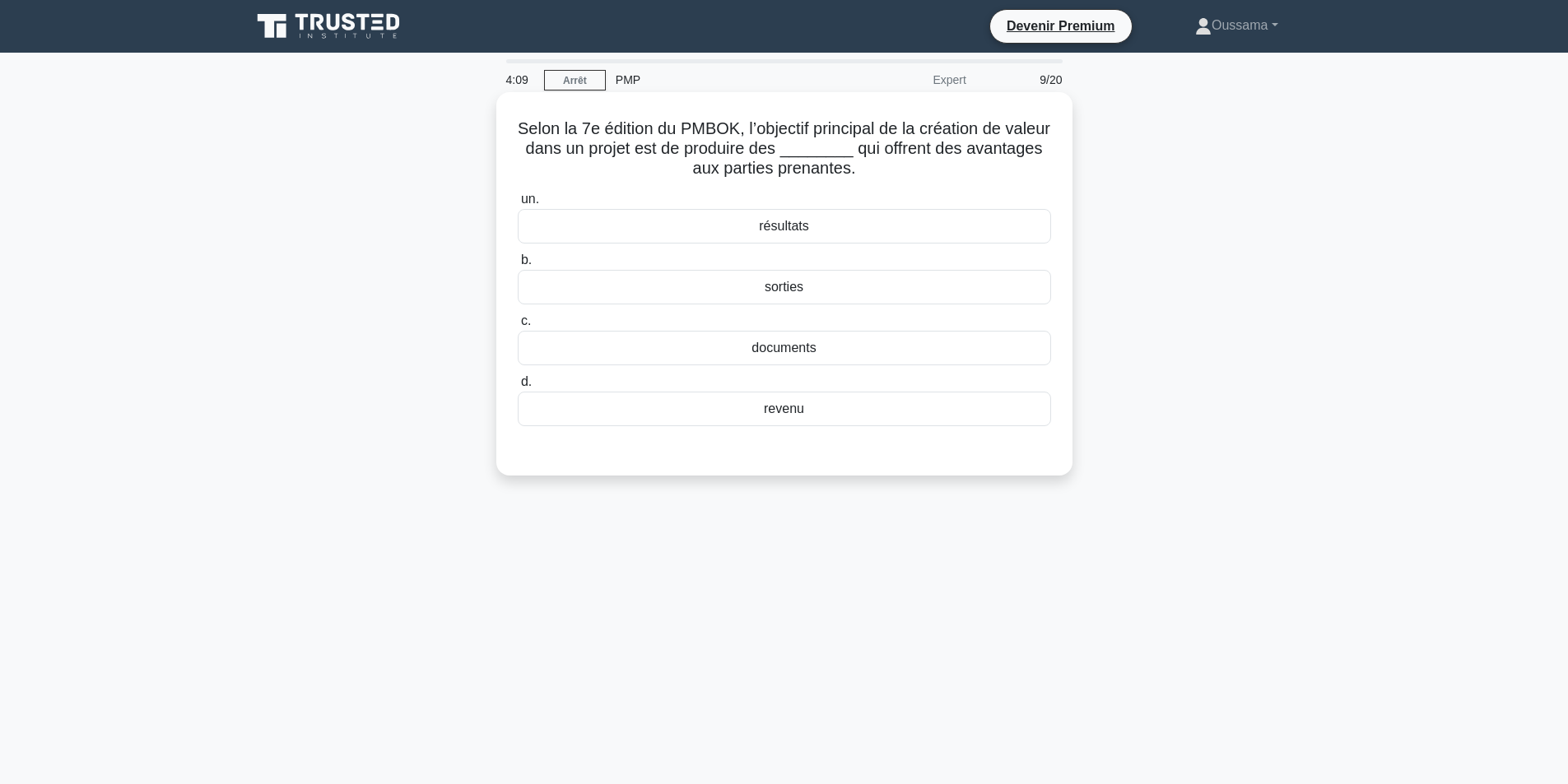
click at [822, 227] on div "résultats" at bounding box center [784, 226] width 534 height 35
click at [518, 204] on input "un. résultats" at bounding box center [518, 199] width 0 height 10
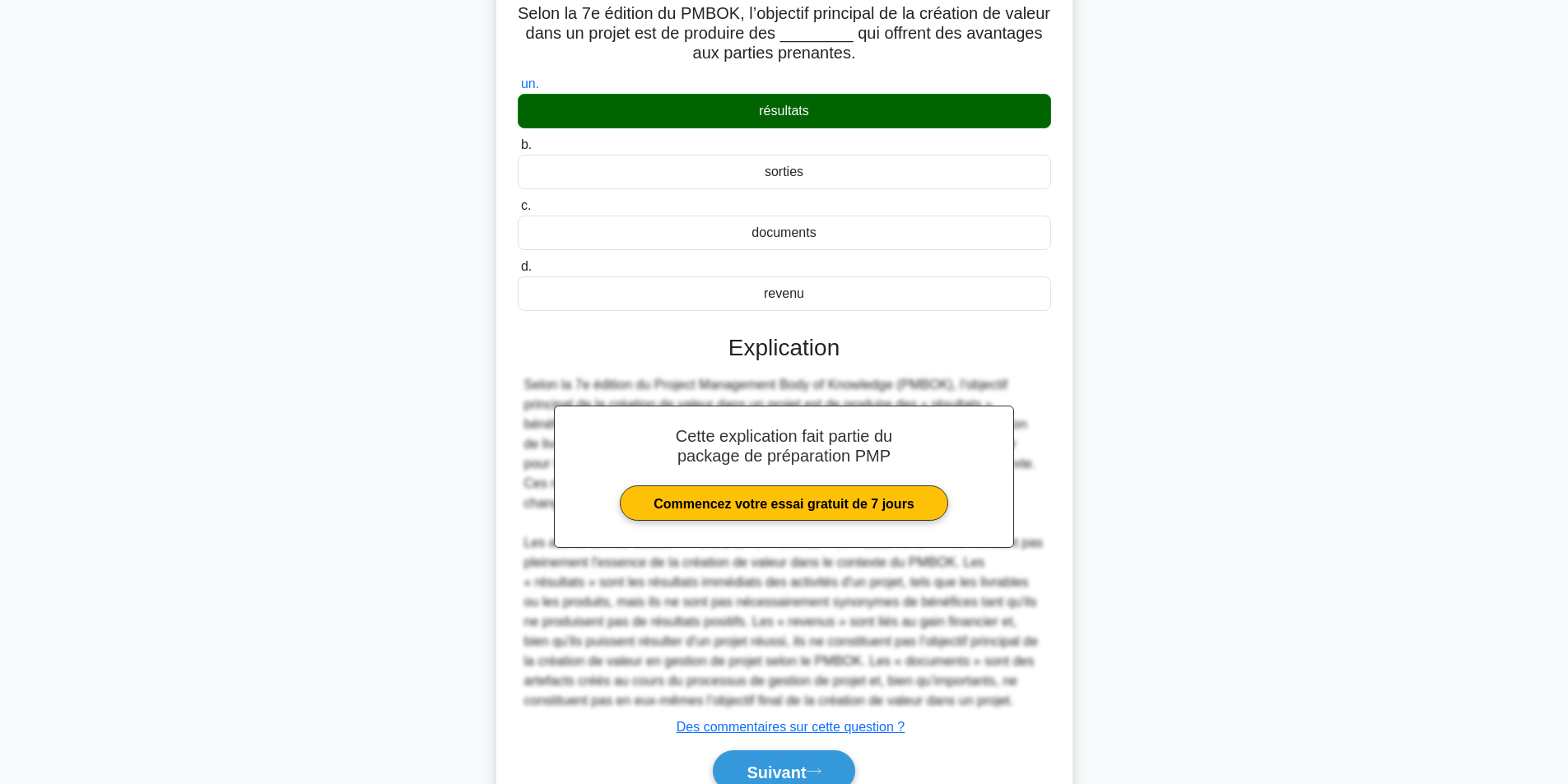
scroll to position [194, 0]
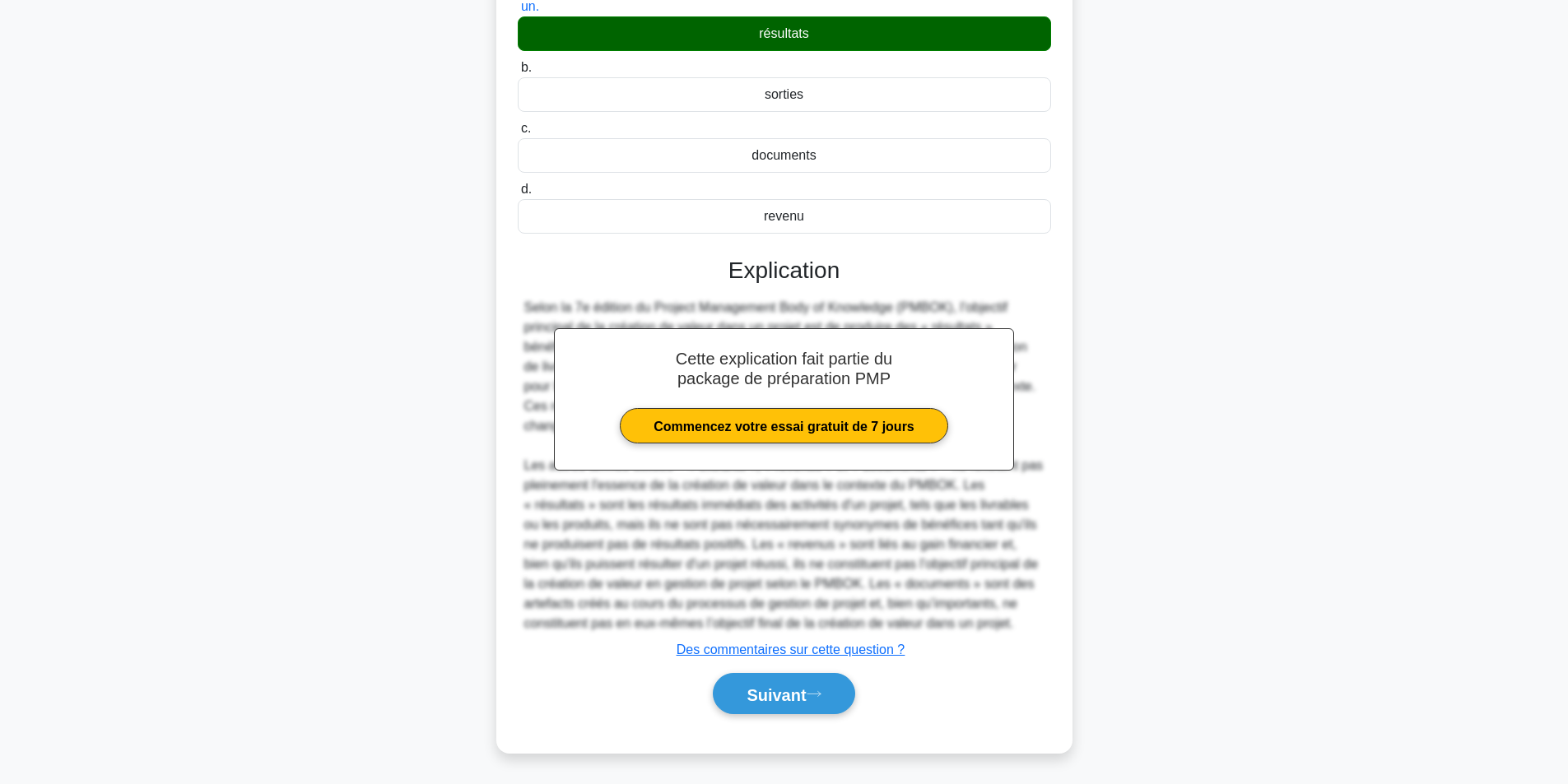
click at [830, 716] on div "Suivant" at bounding box center [784, 694] width 534 height 55
click at [822, 695] on icon at bounding box center [814, 694] width 15 height 9
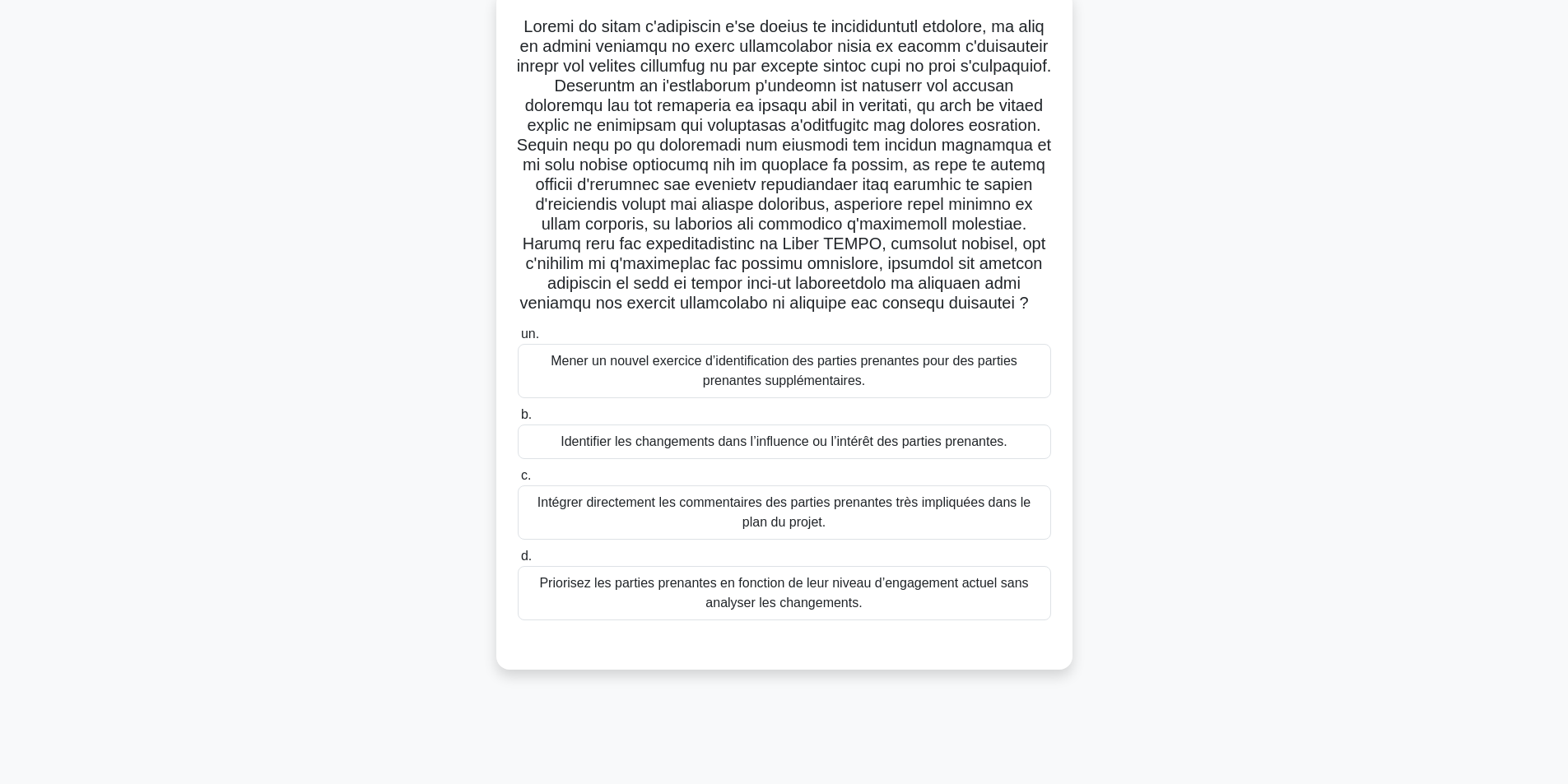
scroll to position [104, 0]
click at [717, 446] on font "Identifier les changements dans l’influence ou l’intérêt des parties prenantes." at bounding box center [784, 439] width 447 height 14
click at [518, 418] on input "b. Identifier les changements dans l’influence ou l’intérêt des parties prenant…" at bounding box center [518, 412] width 0 height 10
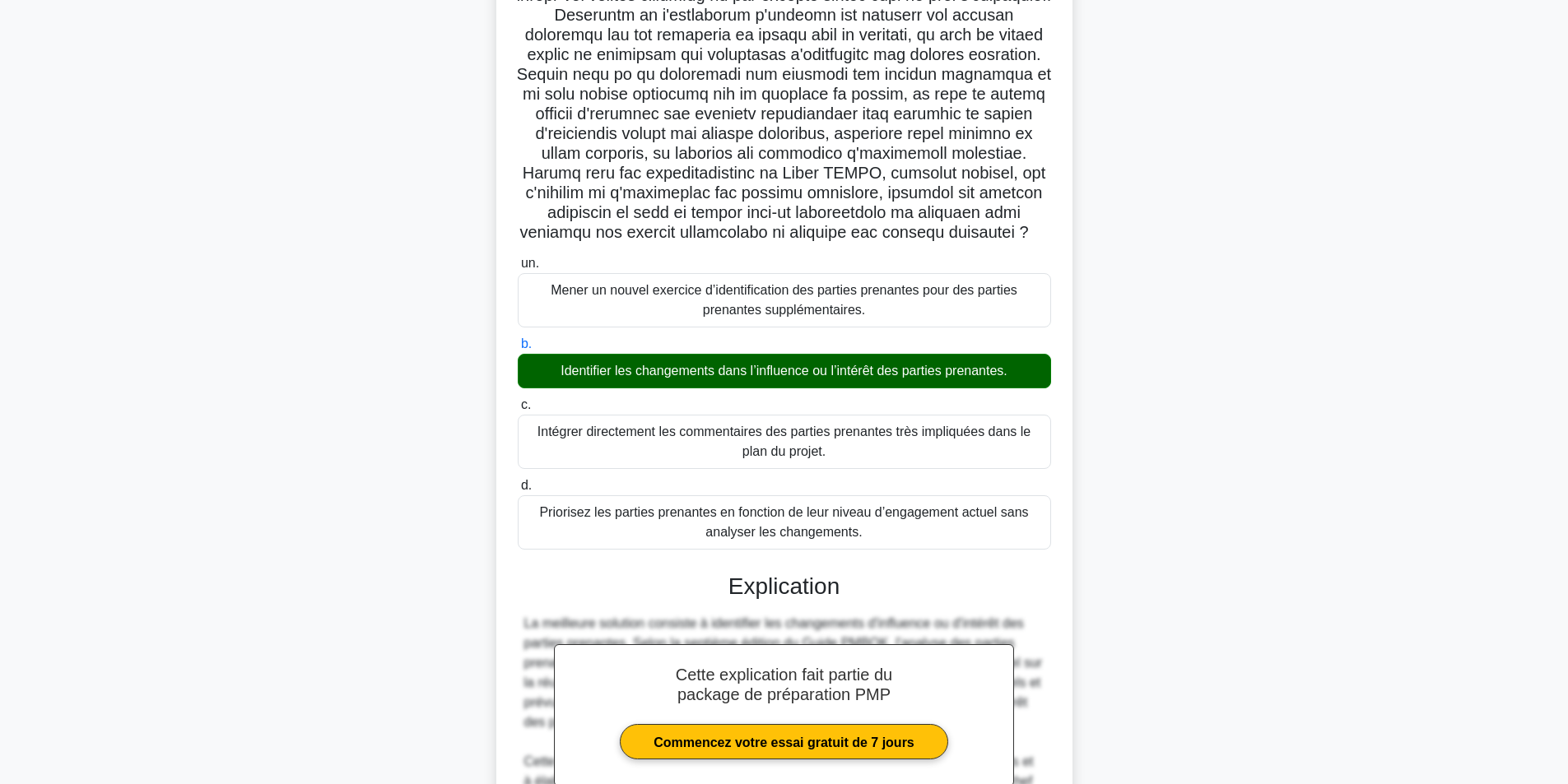
scroll to position [569, 0]
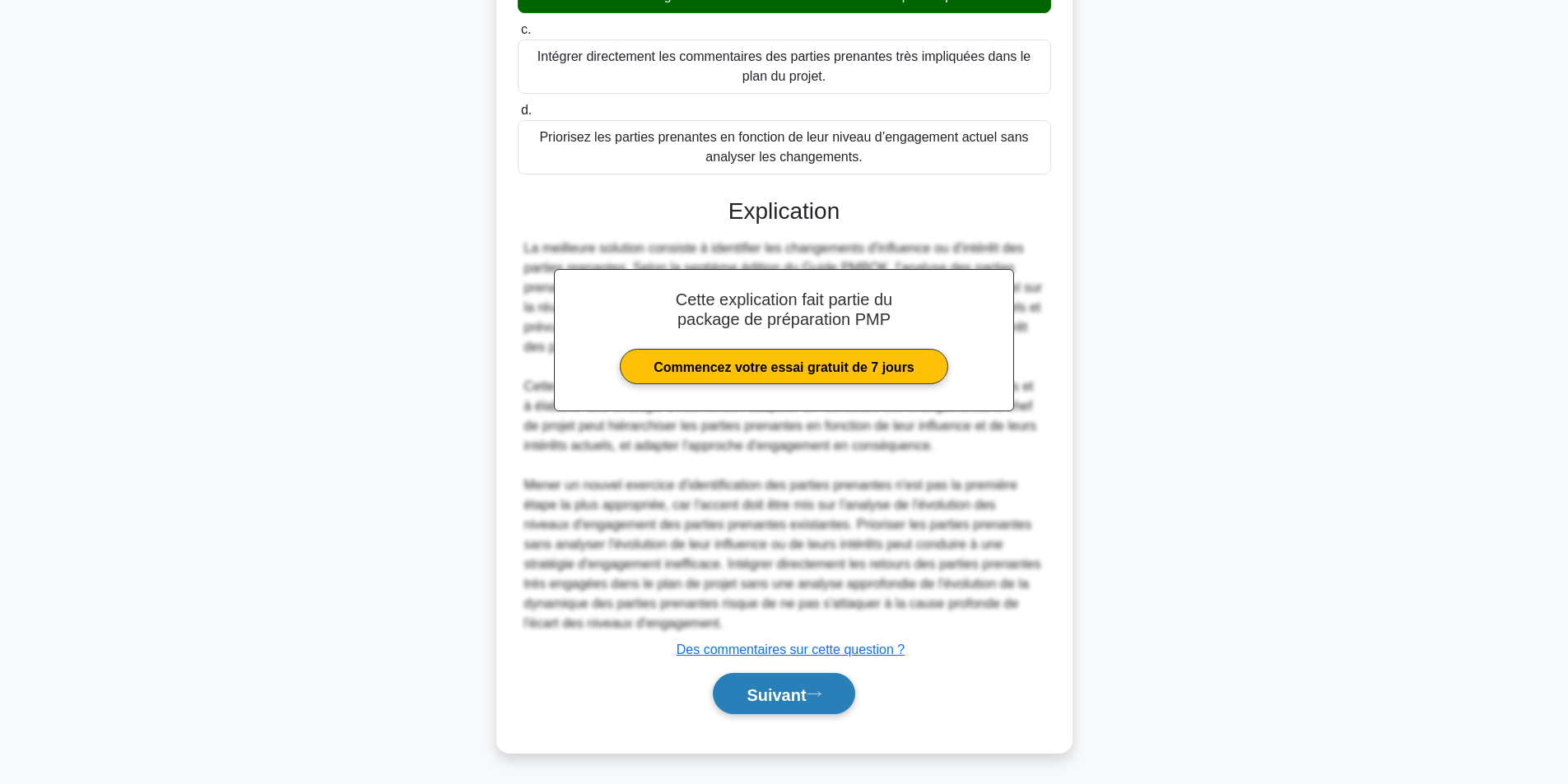
click at [802, 694] on font "Suivant" at bounding box center [777, 694] width 59 height 18
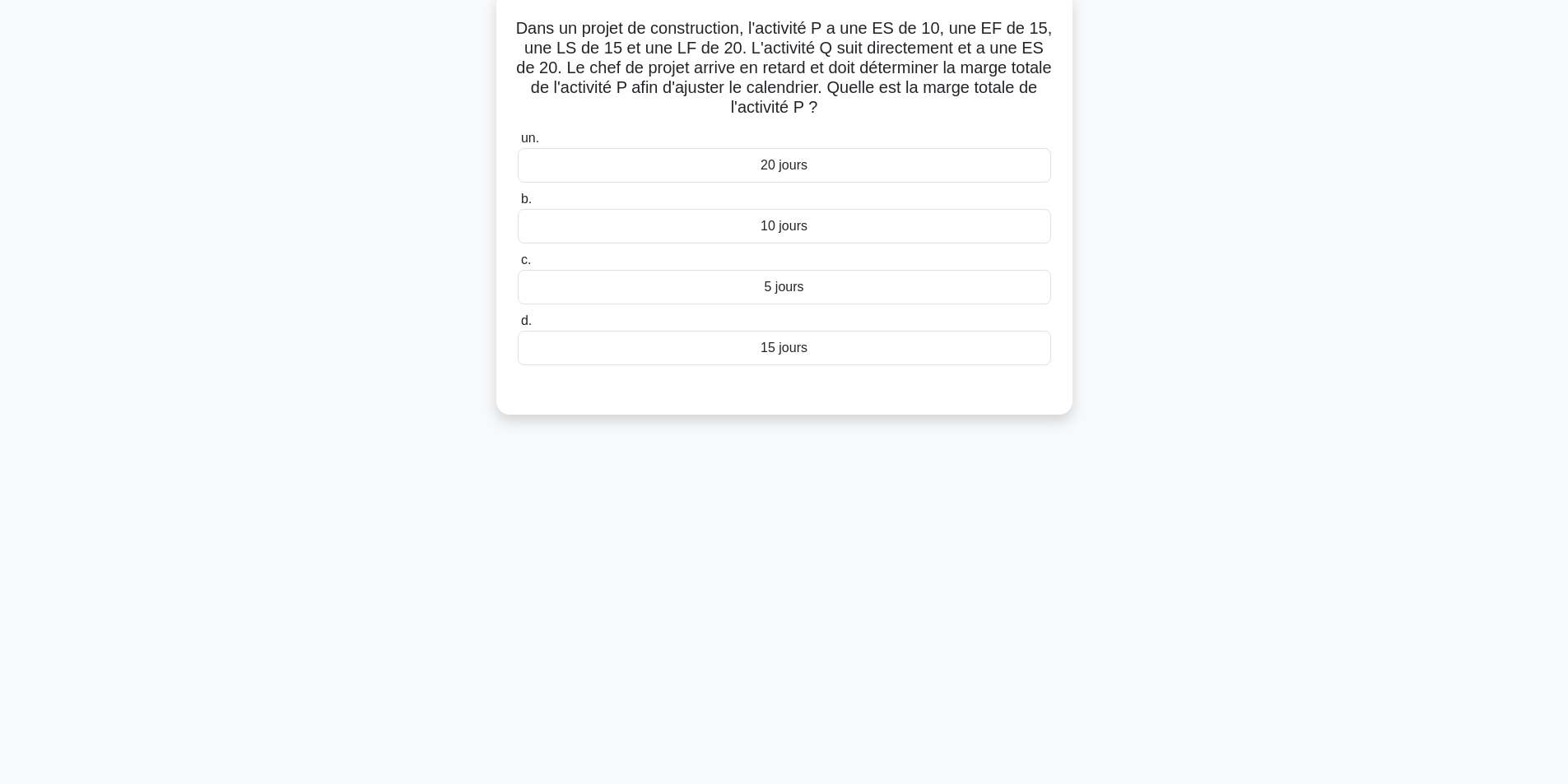
scroll to position [0, 0]
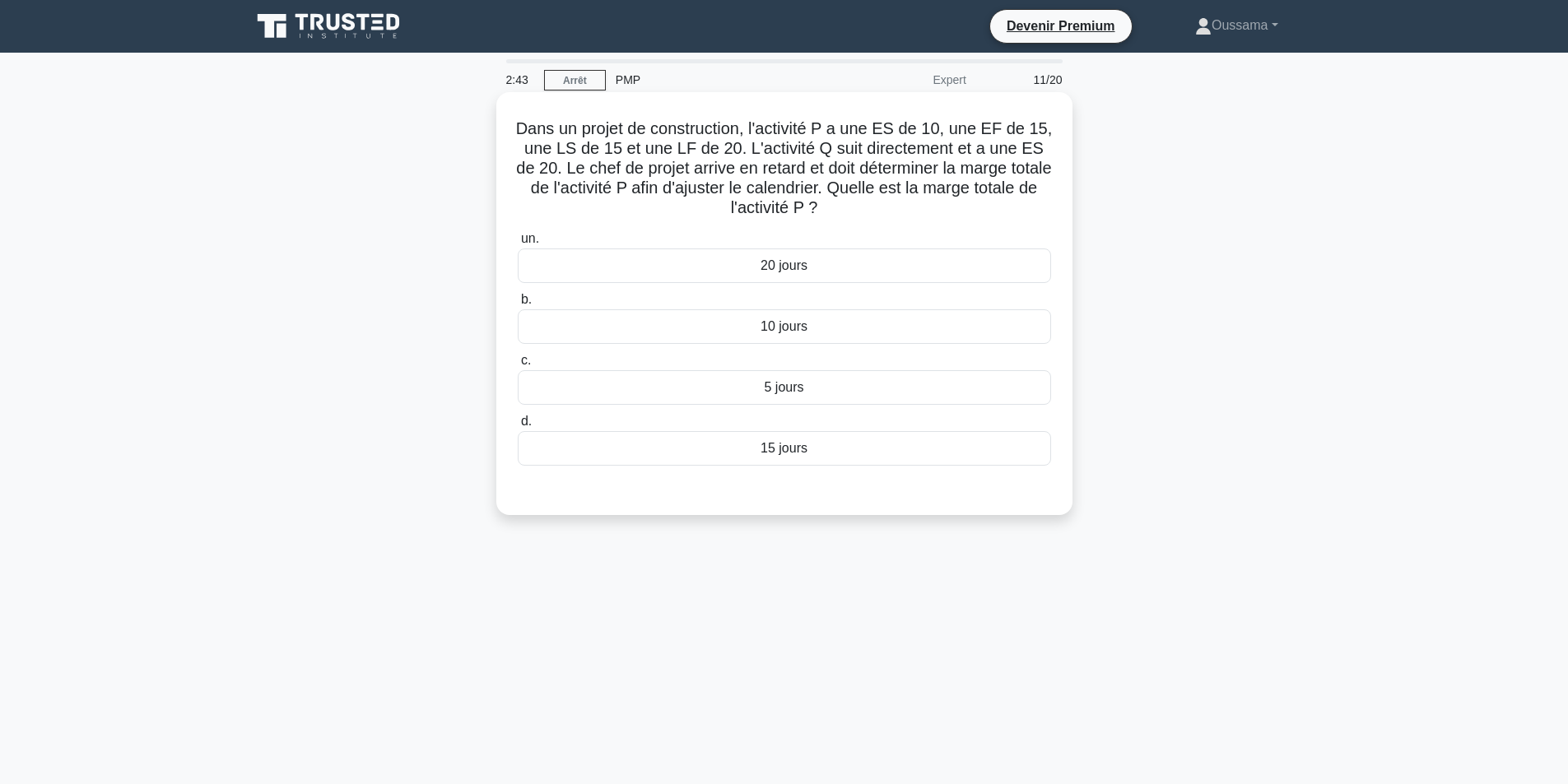
click at [765, 386] on font "5 jours" at bounding box center [784, 387] width 39 height 14
click at [518, 366] on input "c. 5 jours" at bounding box center [518, 361] width 0 height 10
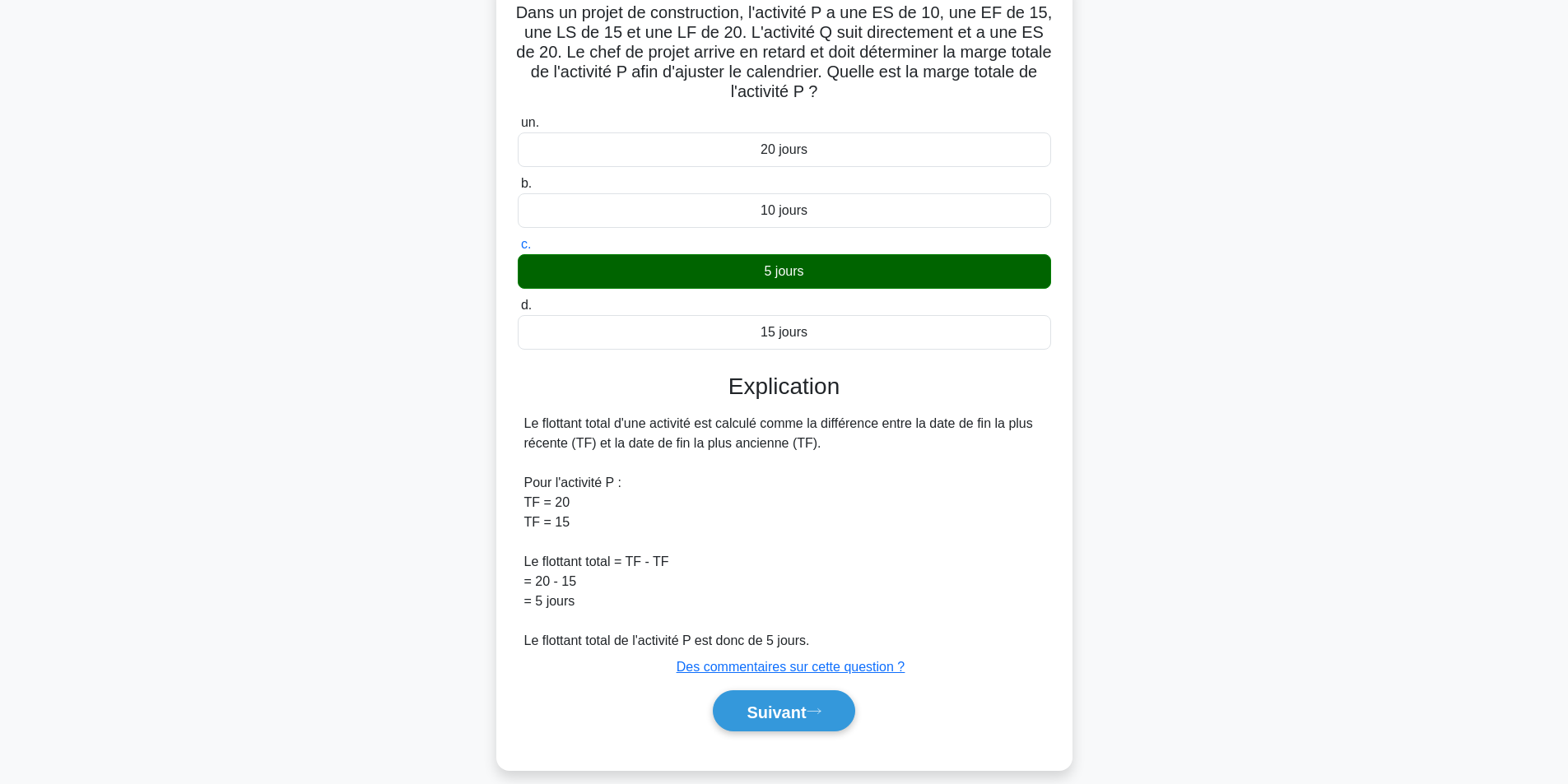
scroll to position [135, 0]
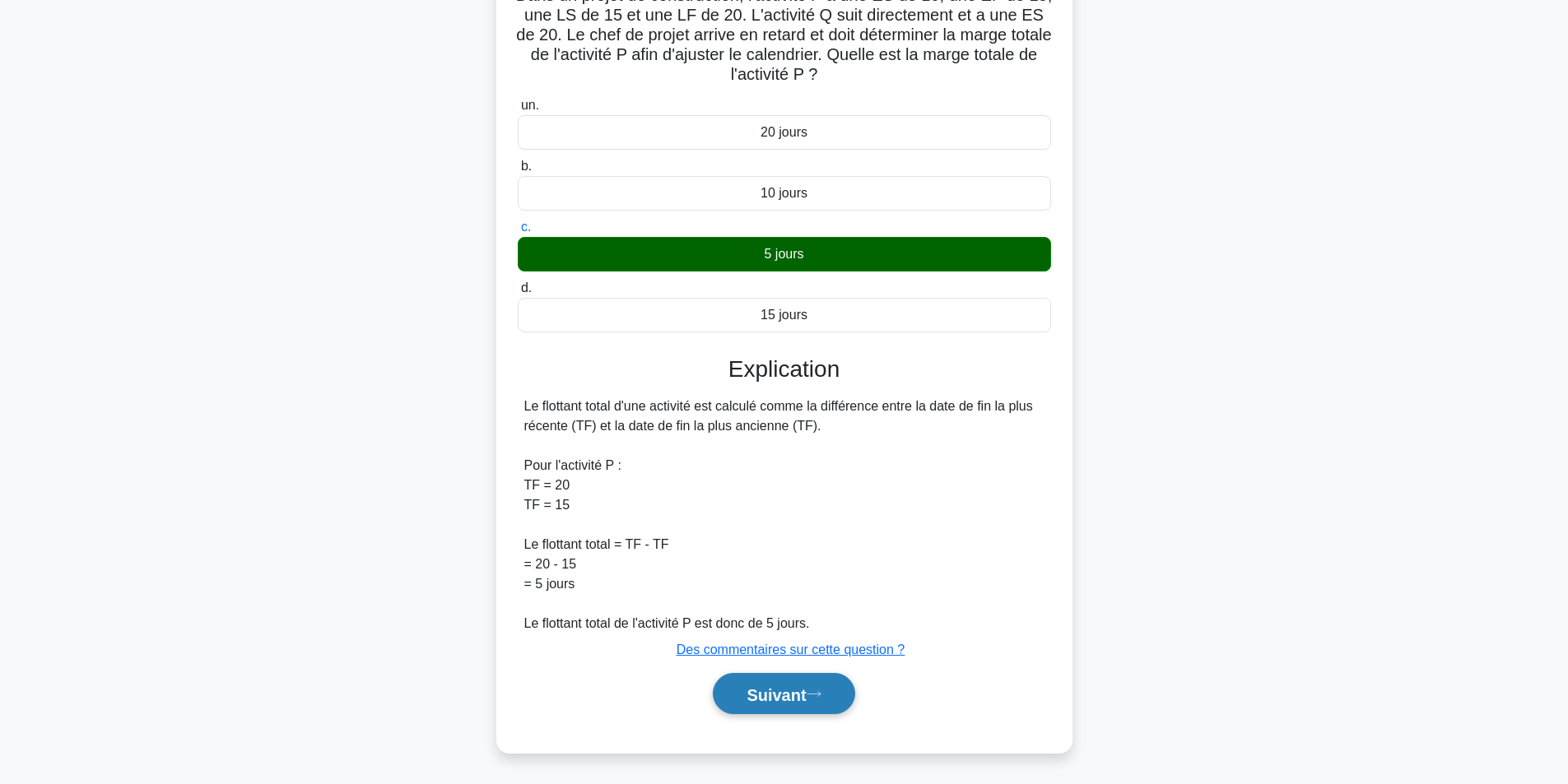
click at [753, 694] on font "Suivant" at bounding box center [777, 694] width 59 height 18
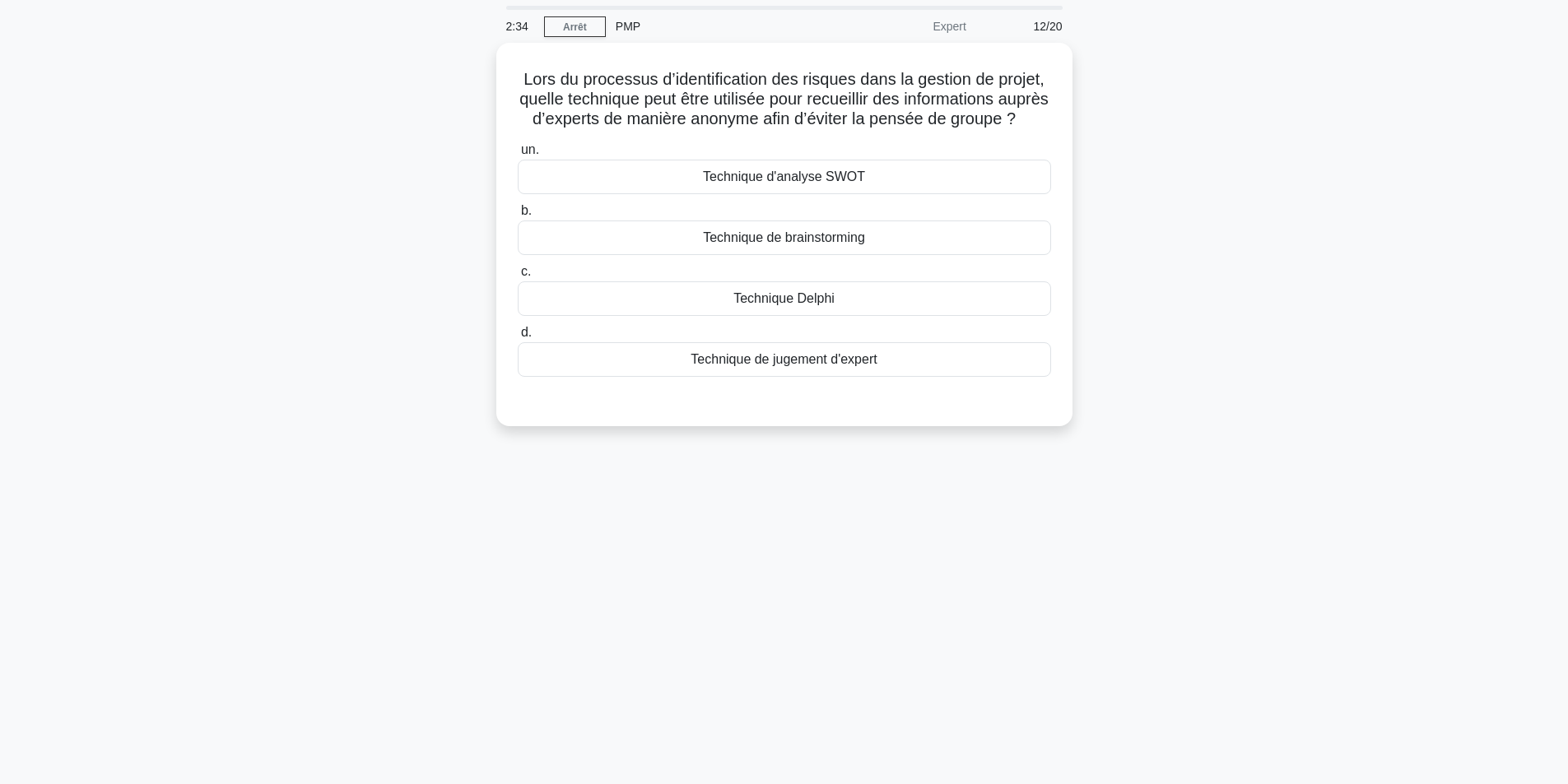
scroll to position [0, 0]
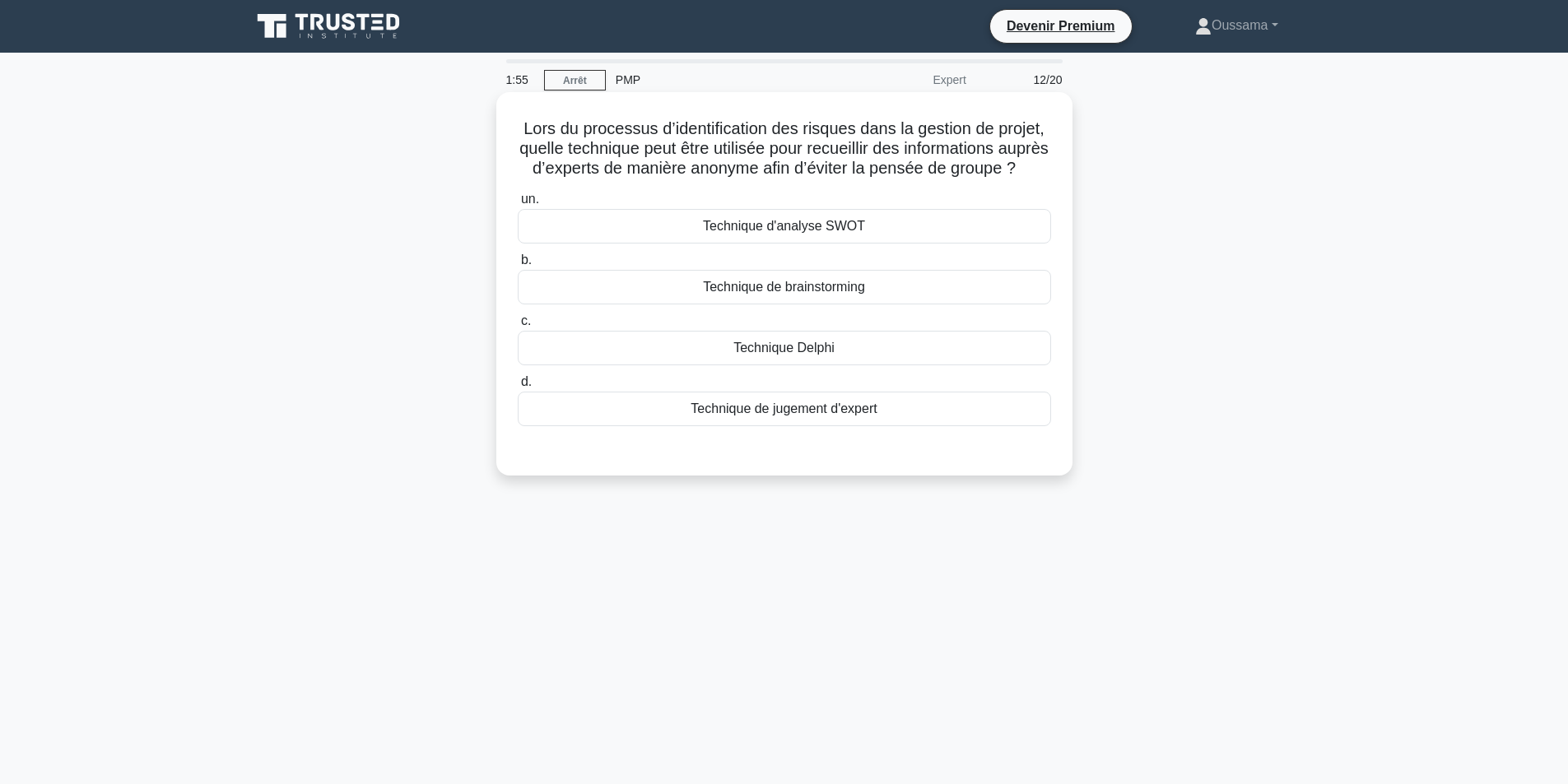
click at [833, 355] on font "Technique Delphi" at bounding box center [784, 348] width 101 height 14
click at [518, 326] on input "c. Technique Delphi" at bounding box center [518, 321] width 0 height 10
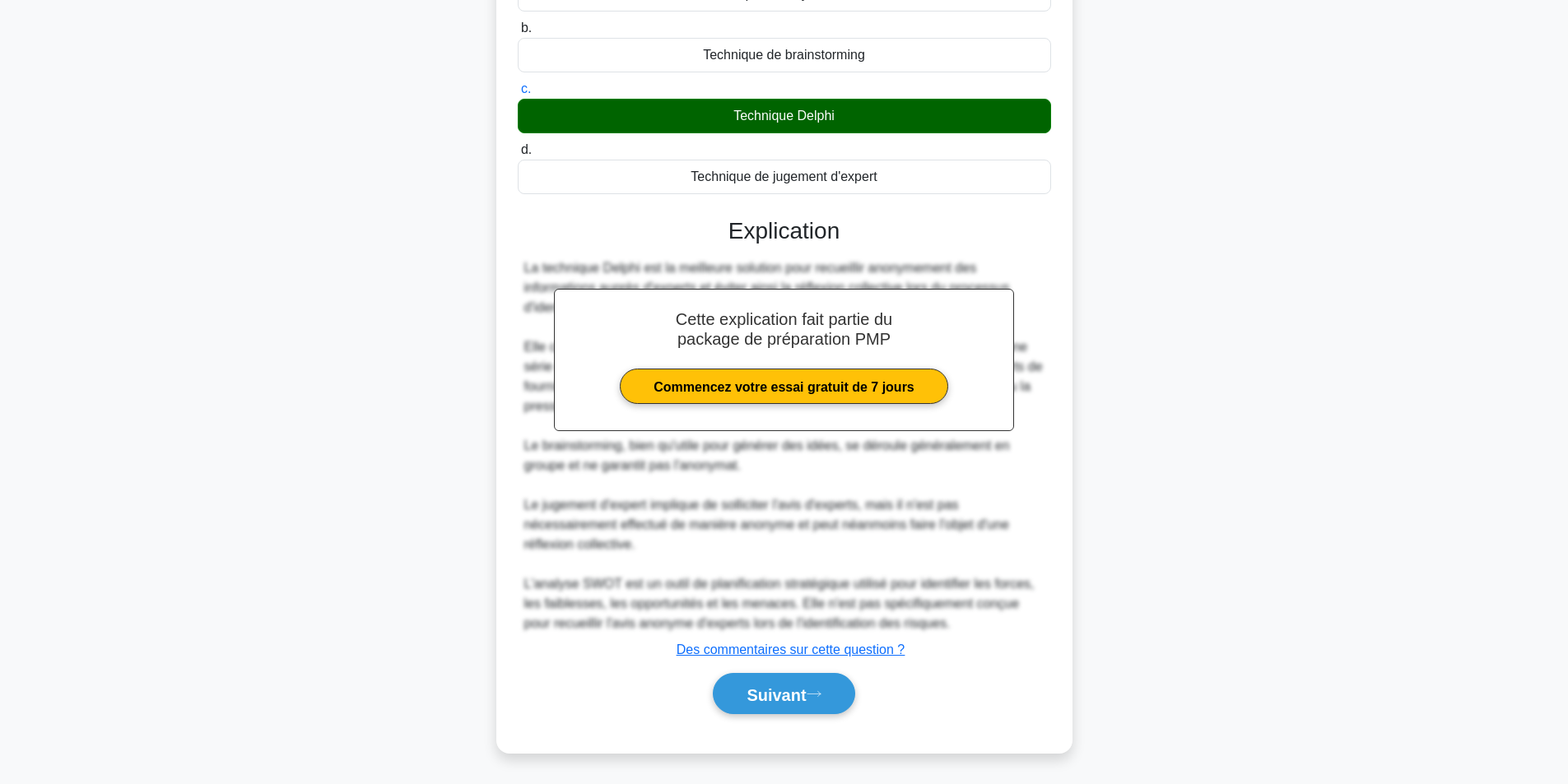
scroll to position [247, 0]
click at [784, 701] on font "Suivant" at bounding box center [777, 694] width 59 height 18
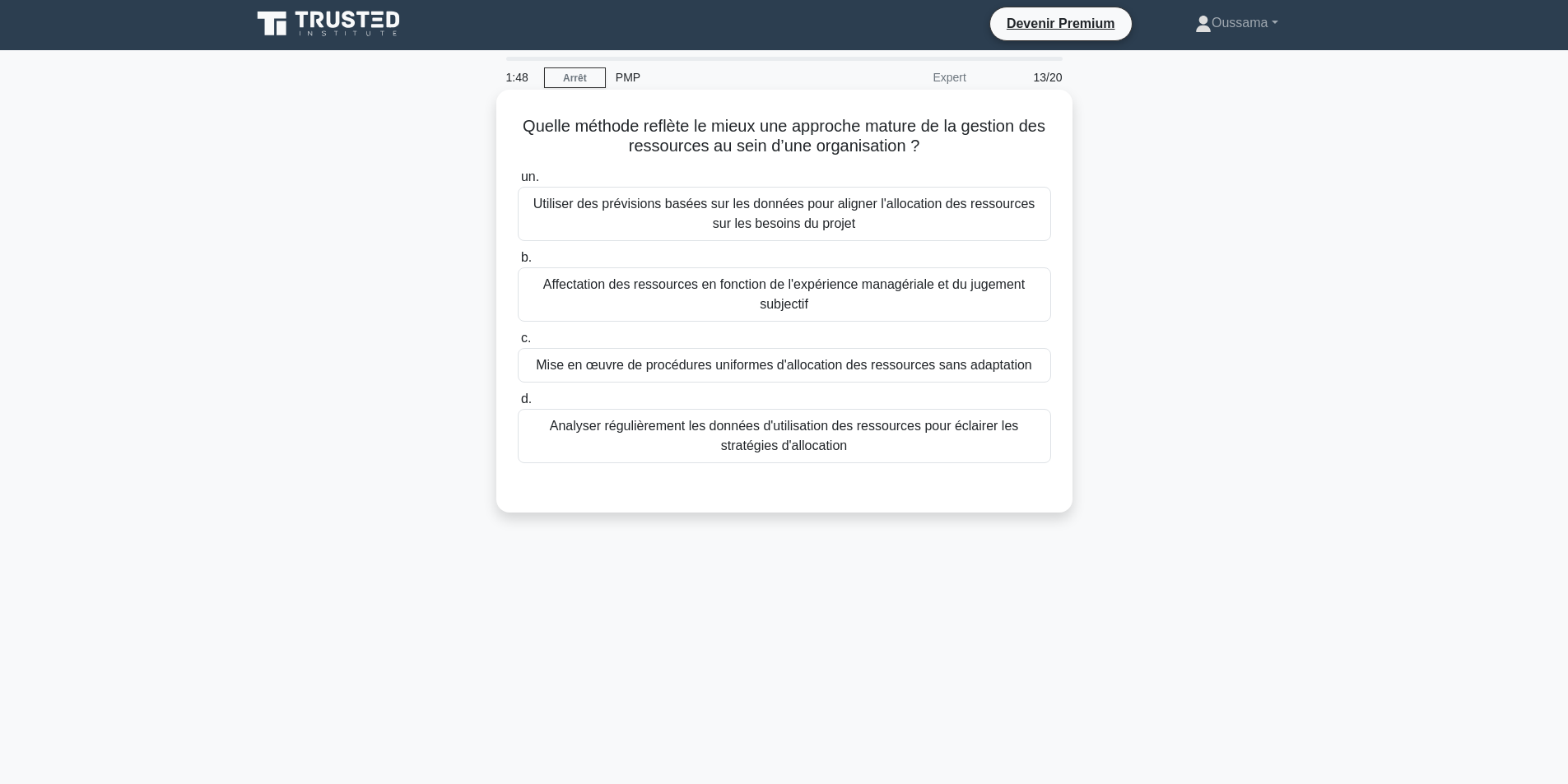
scroll to position [0, 0]
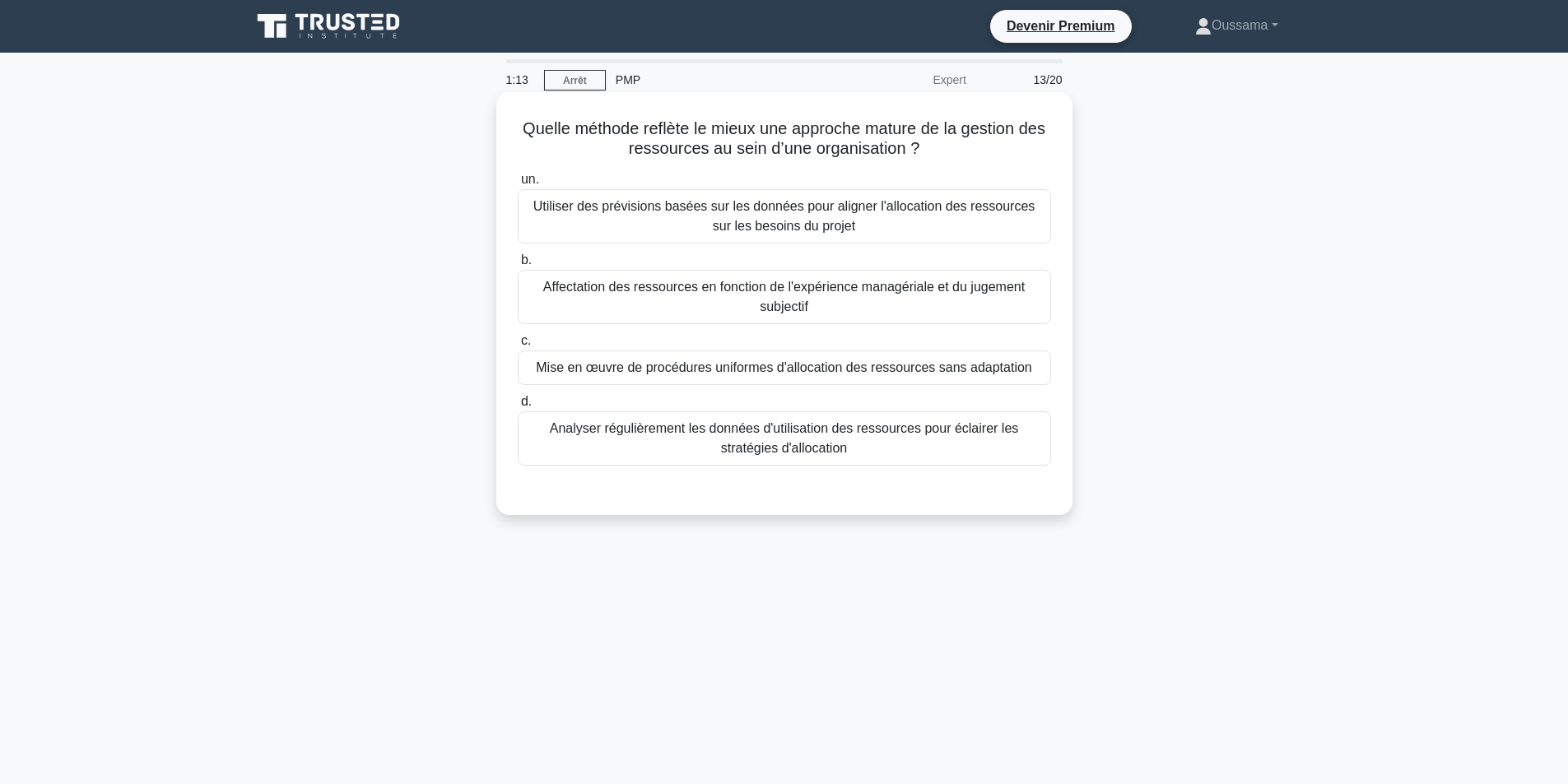
click at [739, 455] on font "Analyser régulièrement les données d'utilisation des ressources pour éclairer l…" at bounding box center [784, 438] width 469 height 34
click at [518, 407] on input "d. Analyser régulièrement les données d'utilisation des ressources pour éclaire…" at bounding box center [518, 402] width 0 height 10
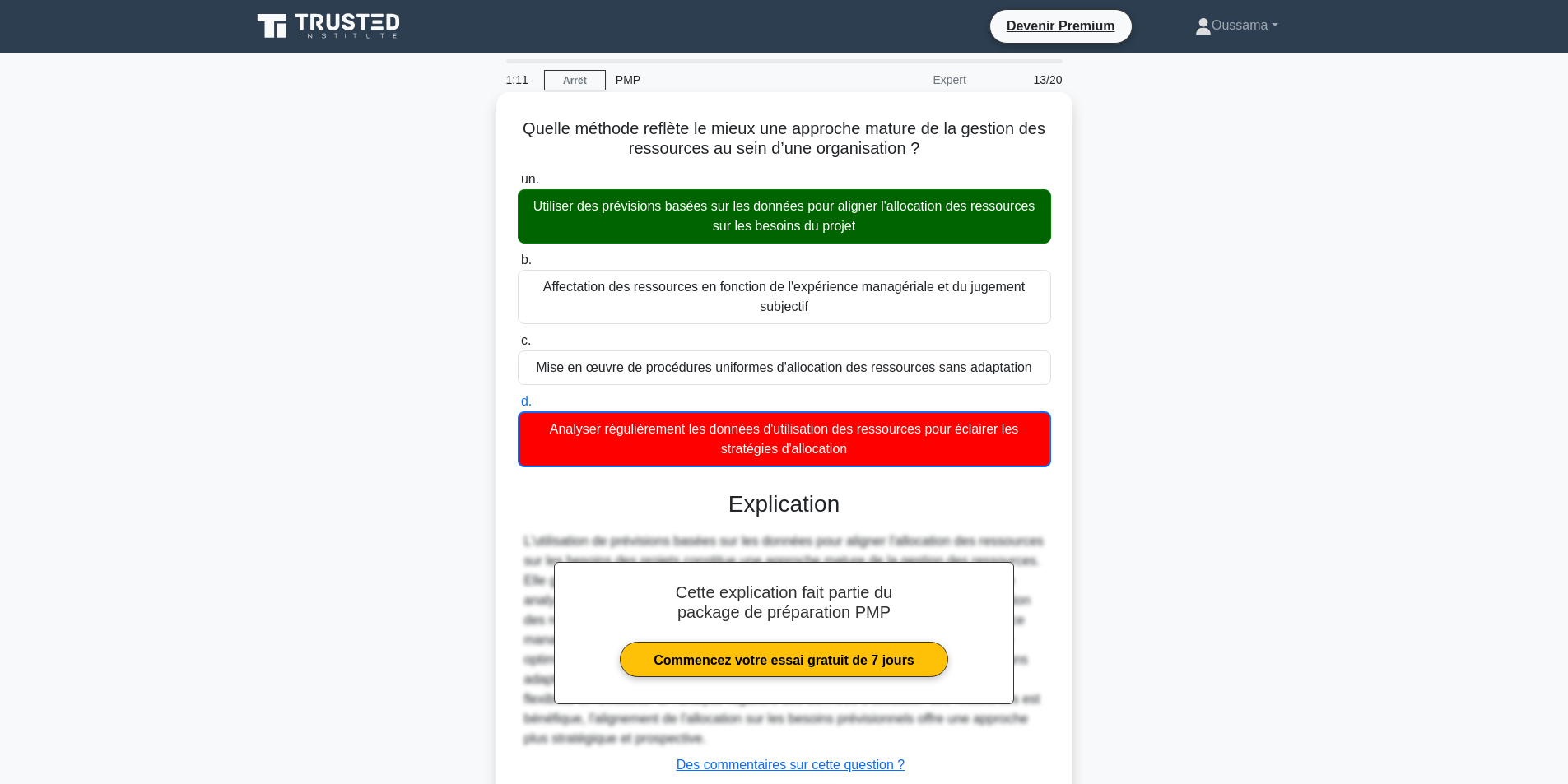
scroll to position [117, 0]
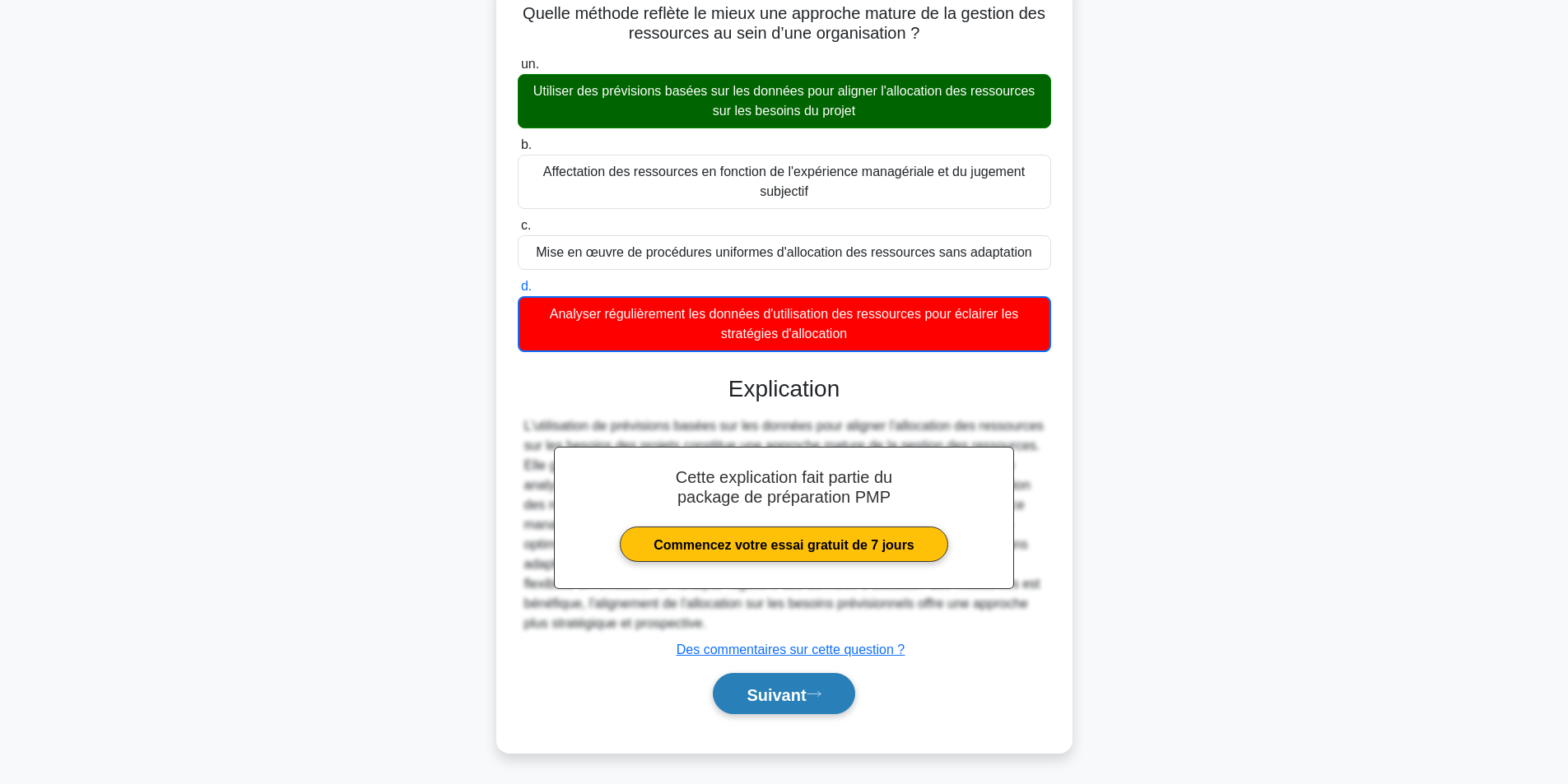
click at [796, 686] on font "Suivant" at bounding box center [777, 694] width 59 height 18
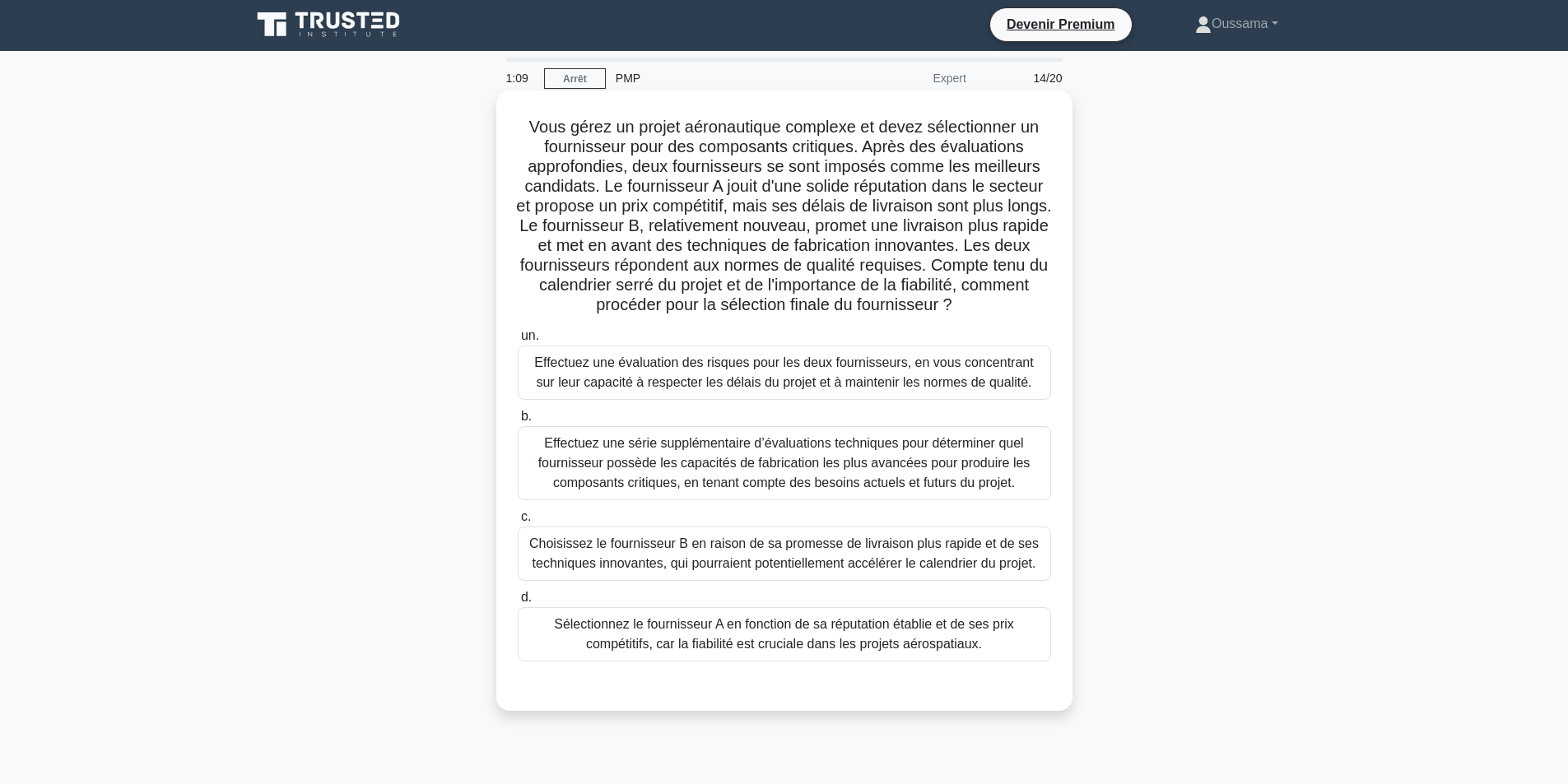
scroll to position [0, 0]
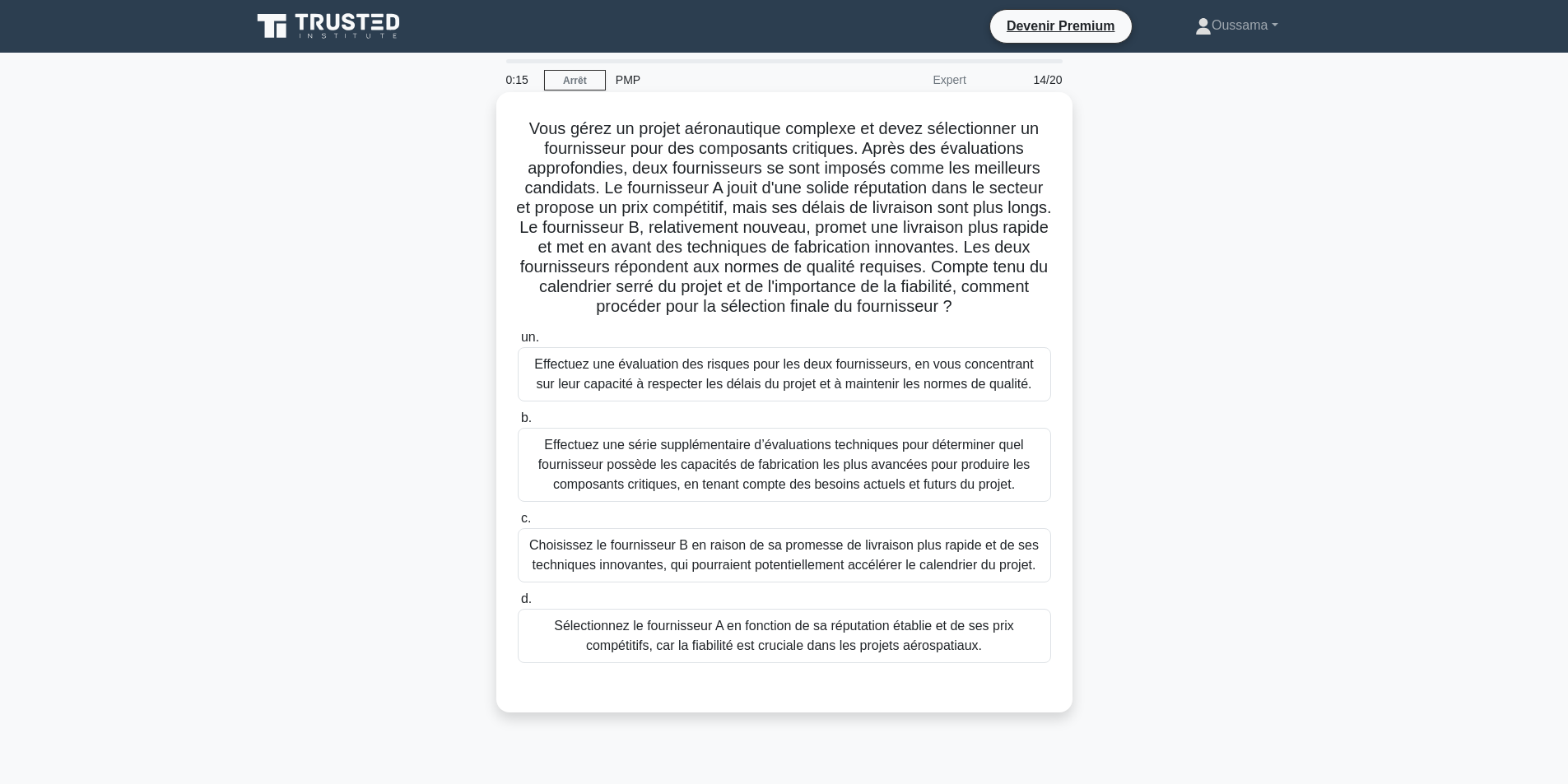
click at [990, 384] on font "Effectuez une évaluation des risques pour les deux fournisseurs, en vous concen…" at bounding box center [784, 373] width 499 height 34
click at [518, 343] on input "un. Effectuez une évaluation des risques pour les deux fournisseurs, en vous co…" at bounding box center [518, 338] width 0 height 10
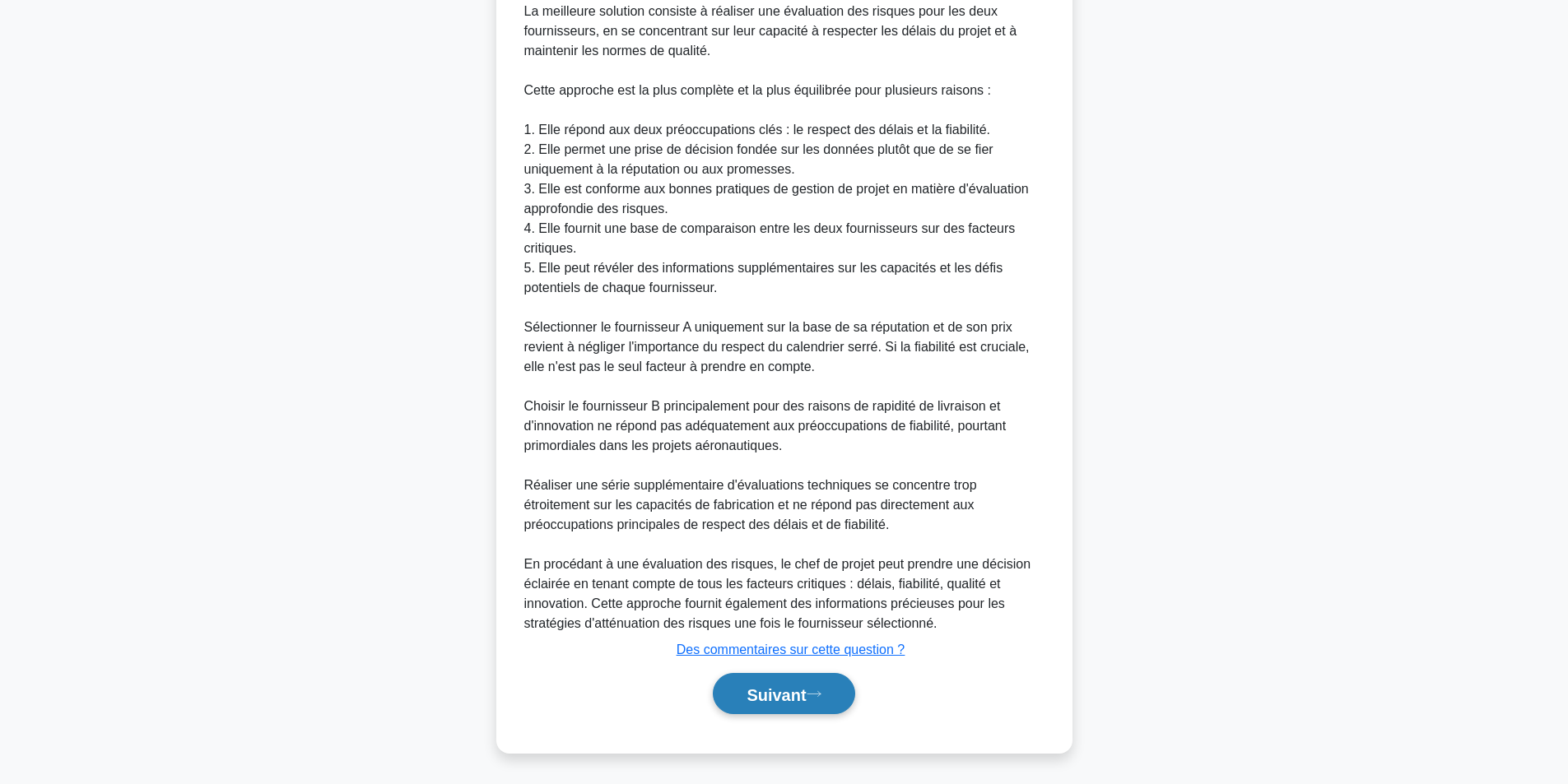
click at [823, 688] on button "Suivant" at bounding box center [784, 694] width 142 height 42
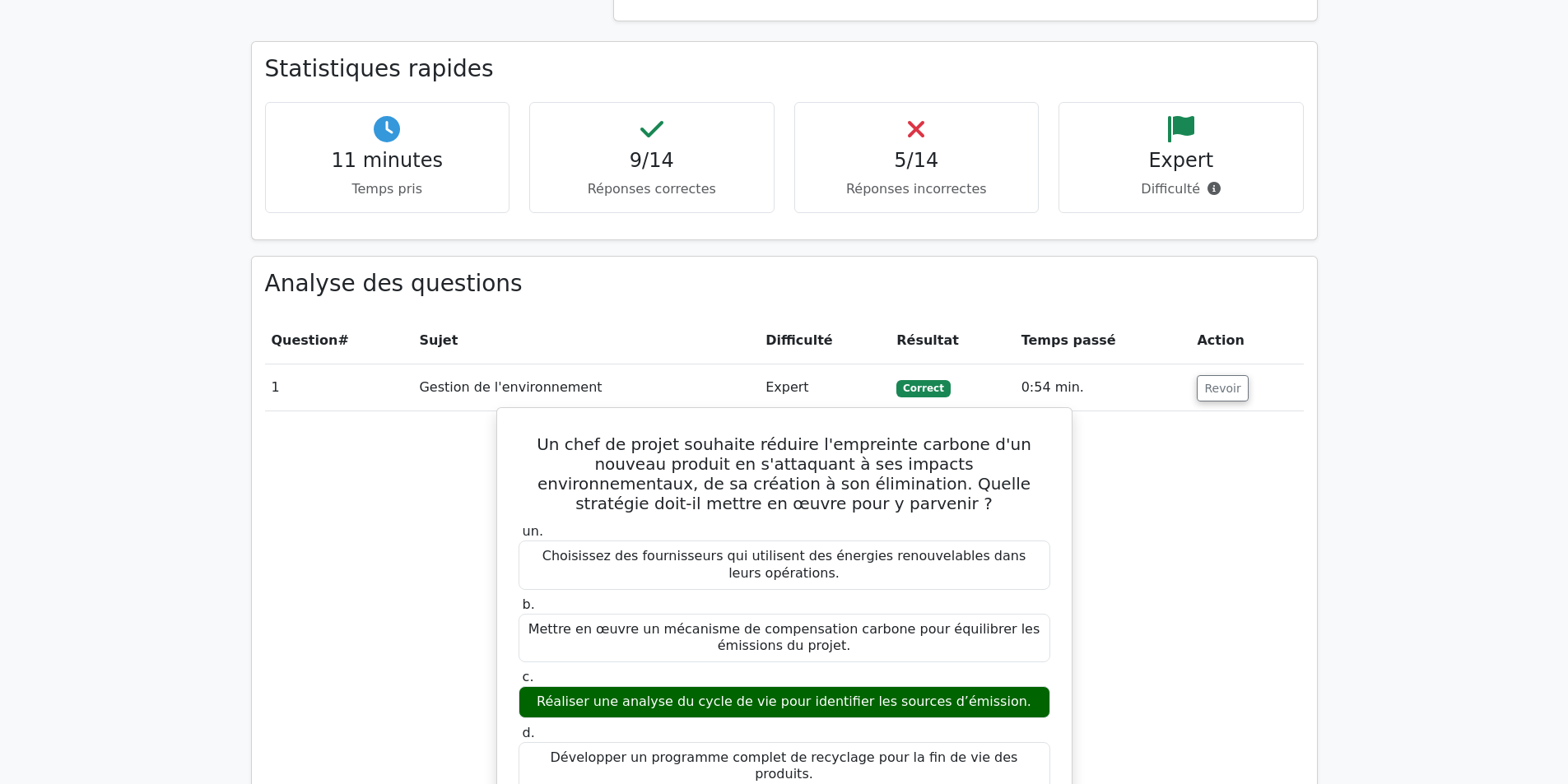
scroll to position [1399, 0]
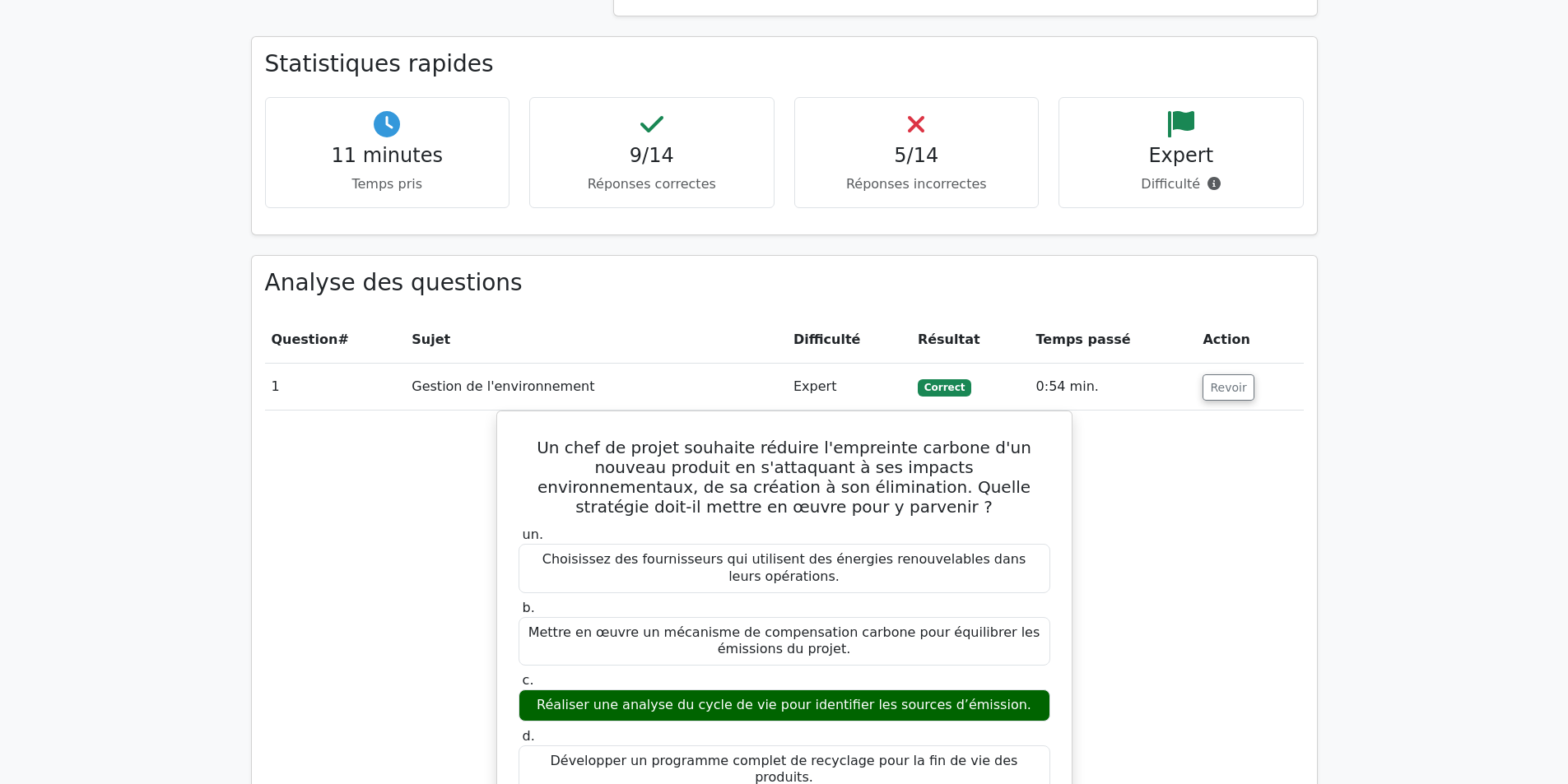
click at [1469, 432] on main "Devenir Premium Pack de préparation professionnelle en gestion de projet (2025)…" at bounding box center [784, 561] width 1568 height 3815
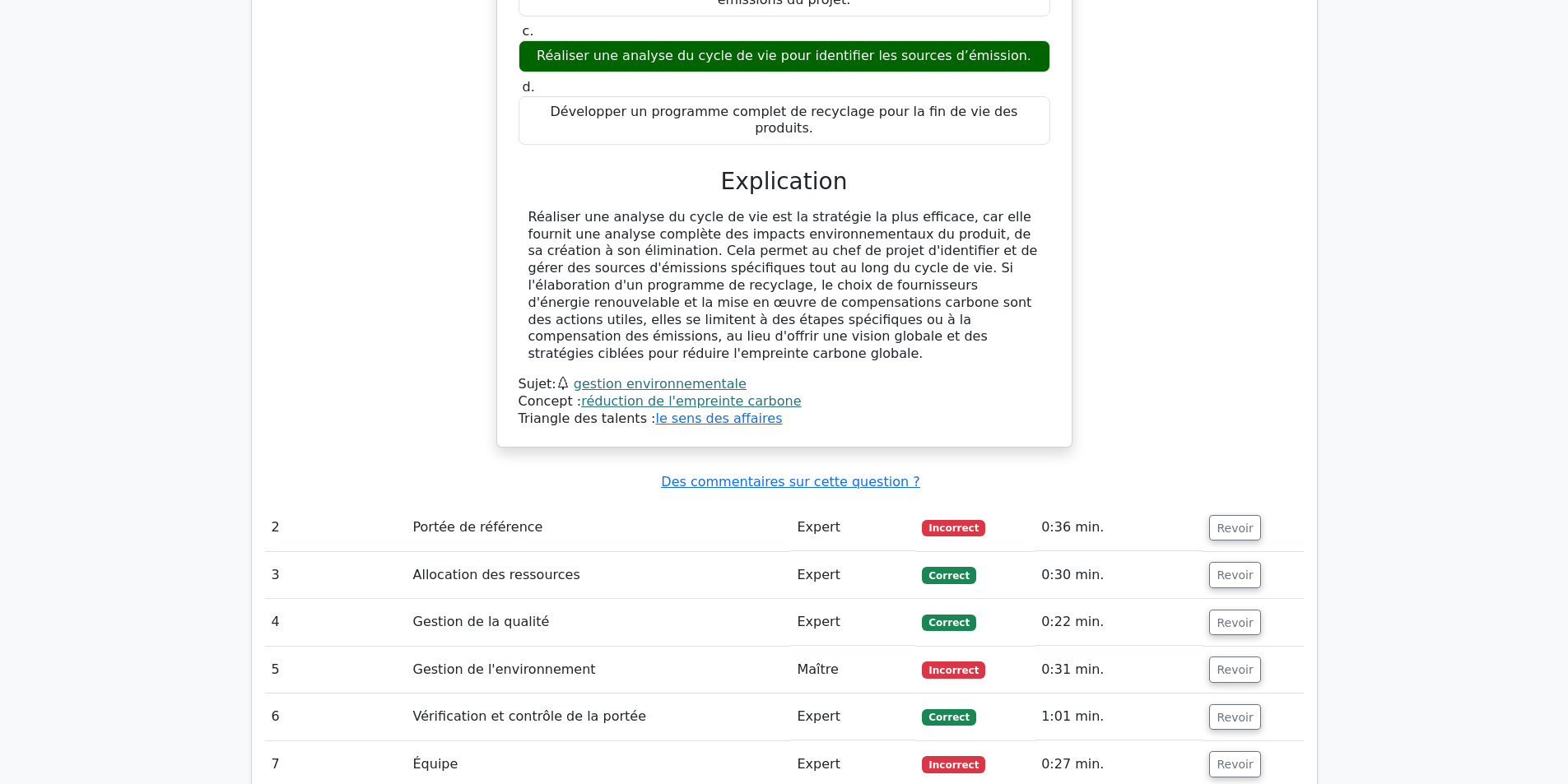
scroll to position [1975, 0]
